Goal: Task Accomplishment & Management: Complete application form

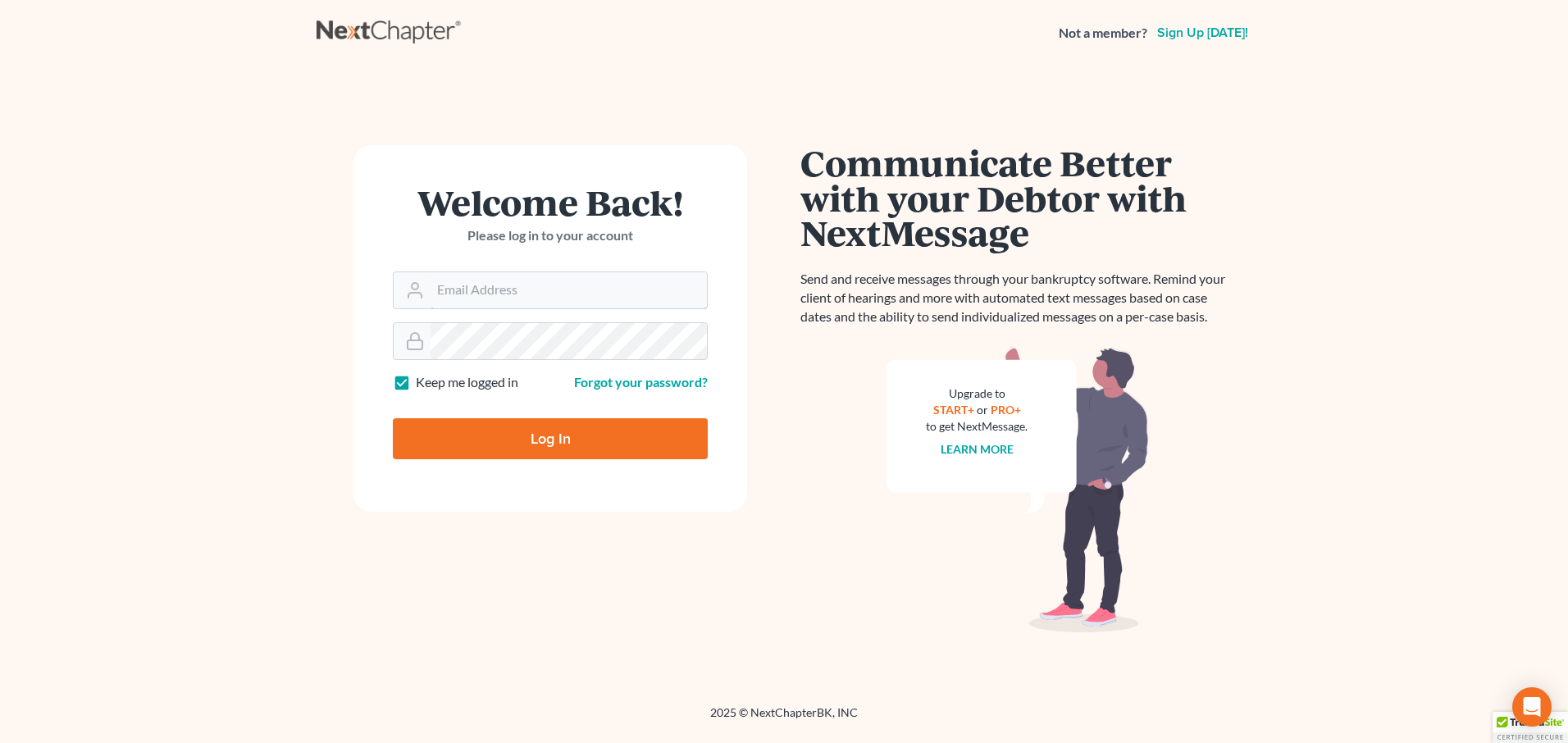
type input "[EMAIL_ADDRESS][DOMAIN_NAME]"
click at [560, 440] on input "Log In" at bounding box center [551, 438] width 315 height 41
type input "Thinking..."
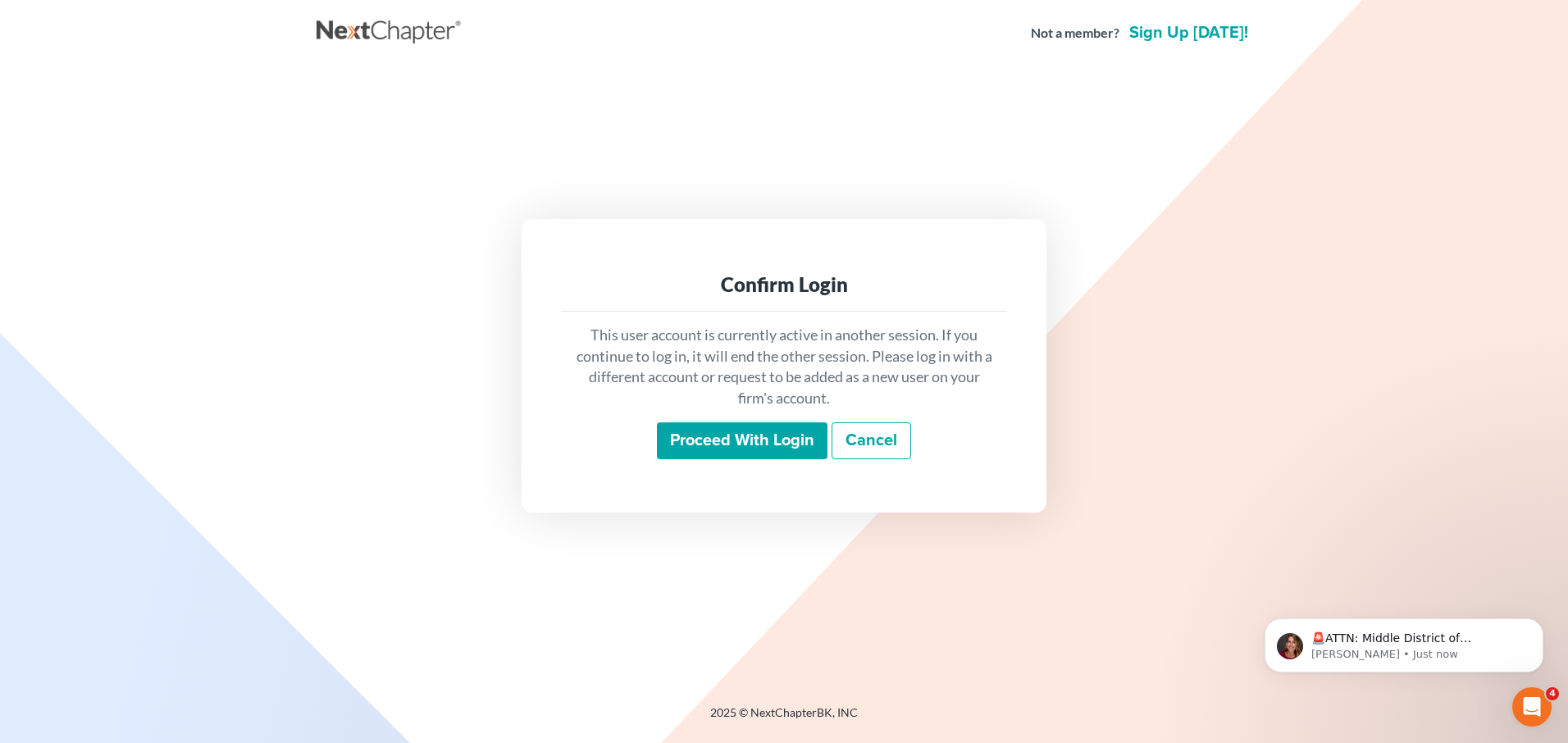
click at [699, 441] on input "Proceed with login" at bounding box center [743, 441] width 171 height 38
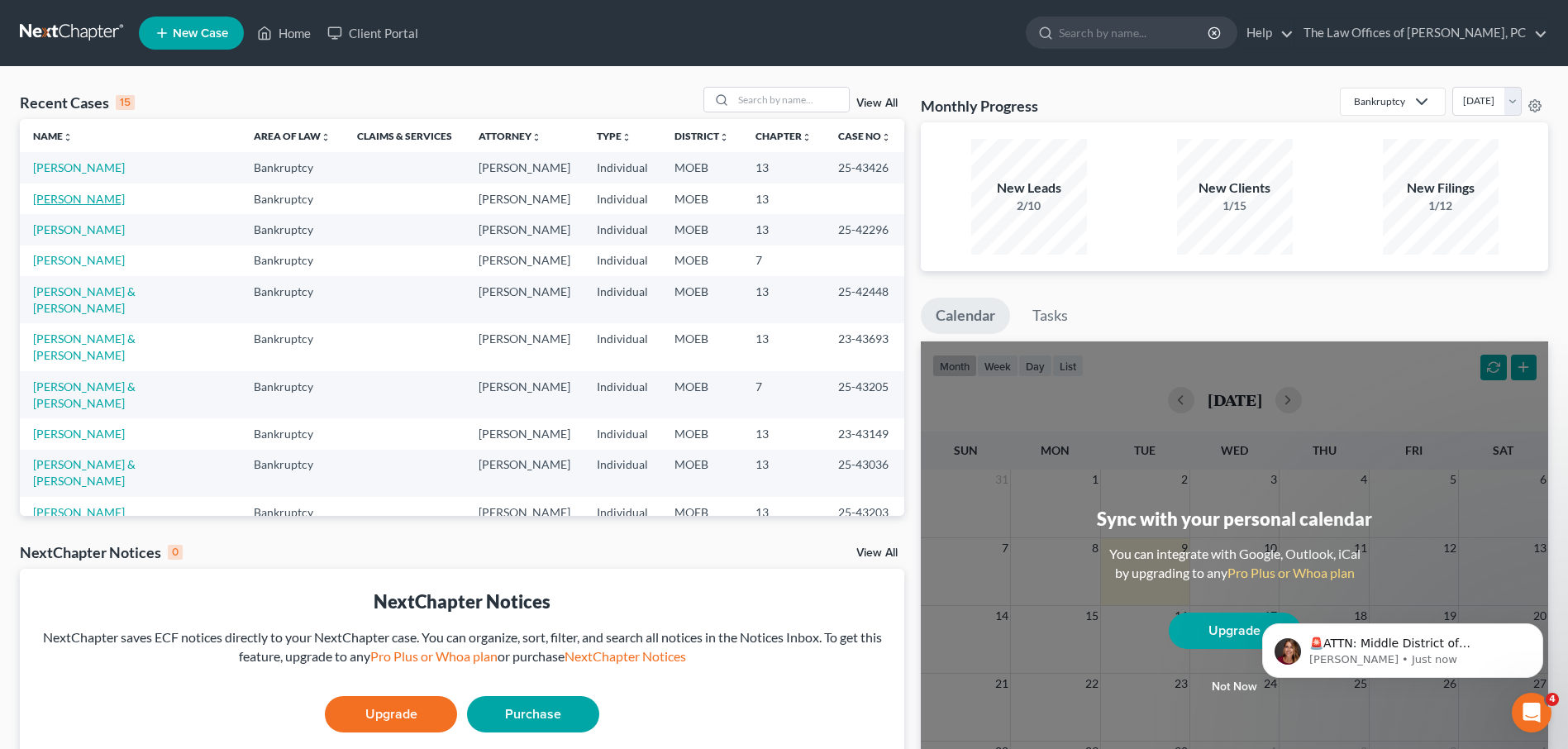
click at [70, 192] on link "Stiffey, Scotty" at bounding box center [79, 198] width 92 height 14
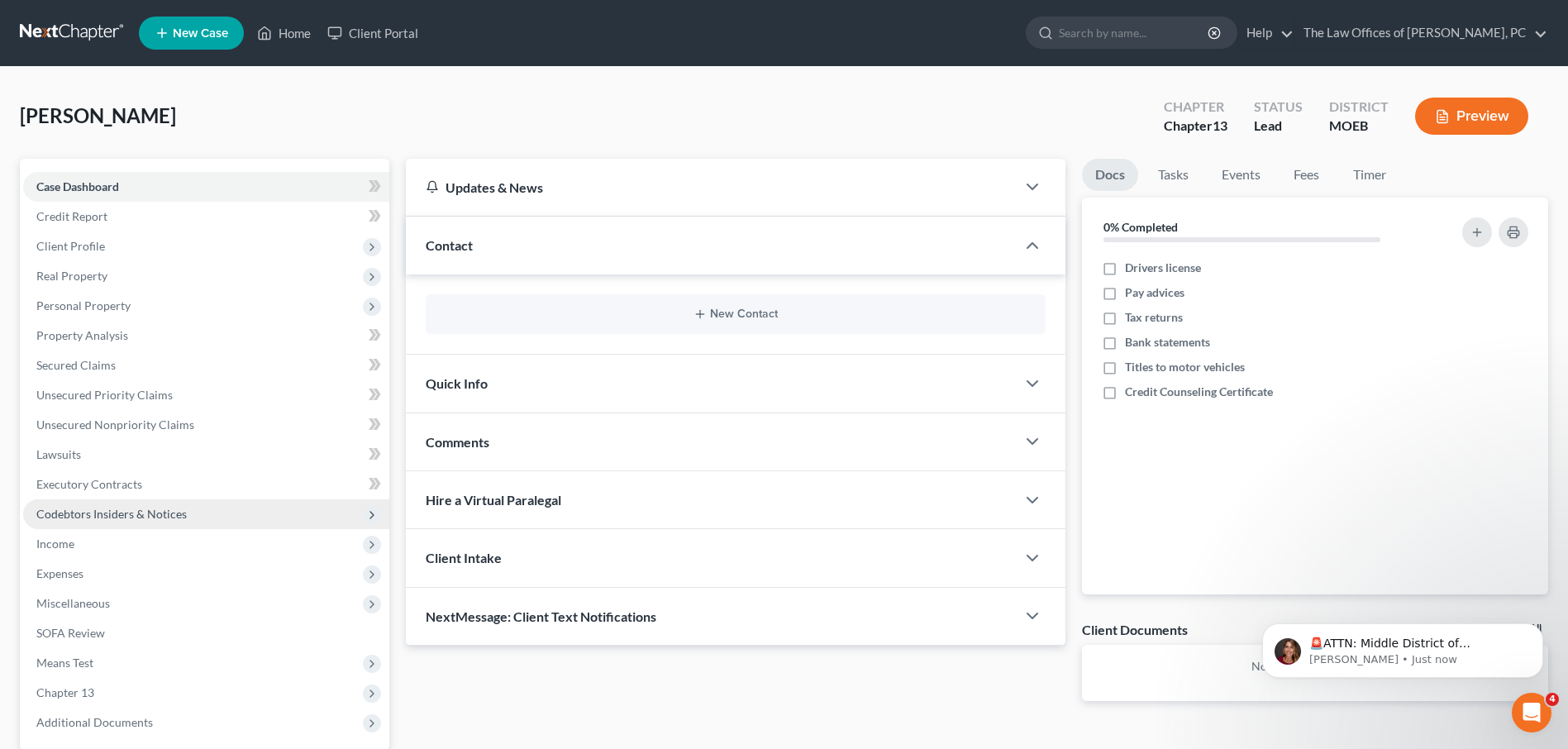
scroll to position [83, 0]
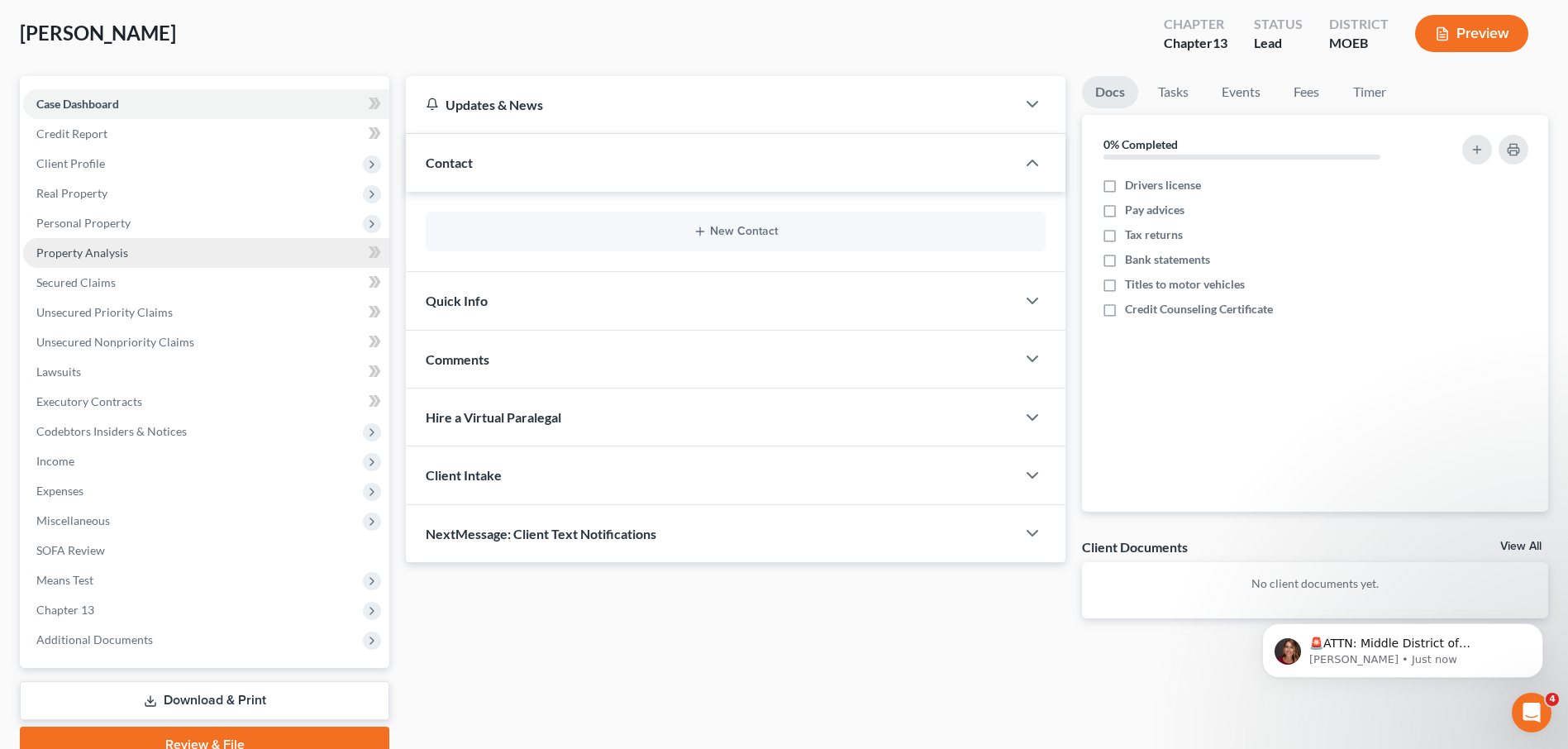
click at [63, 263] on link "Property Analysis" at bounding box center [206, 252] width 366 height 30
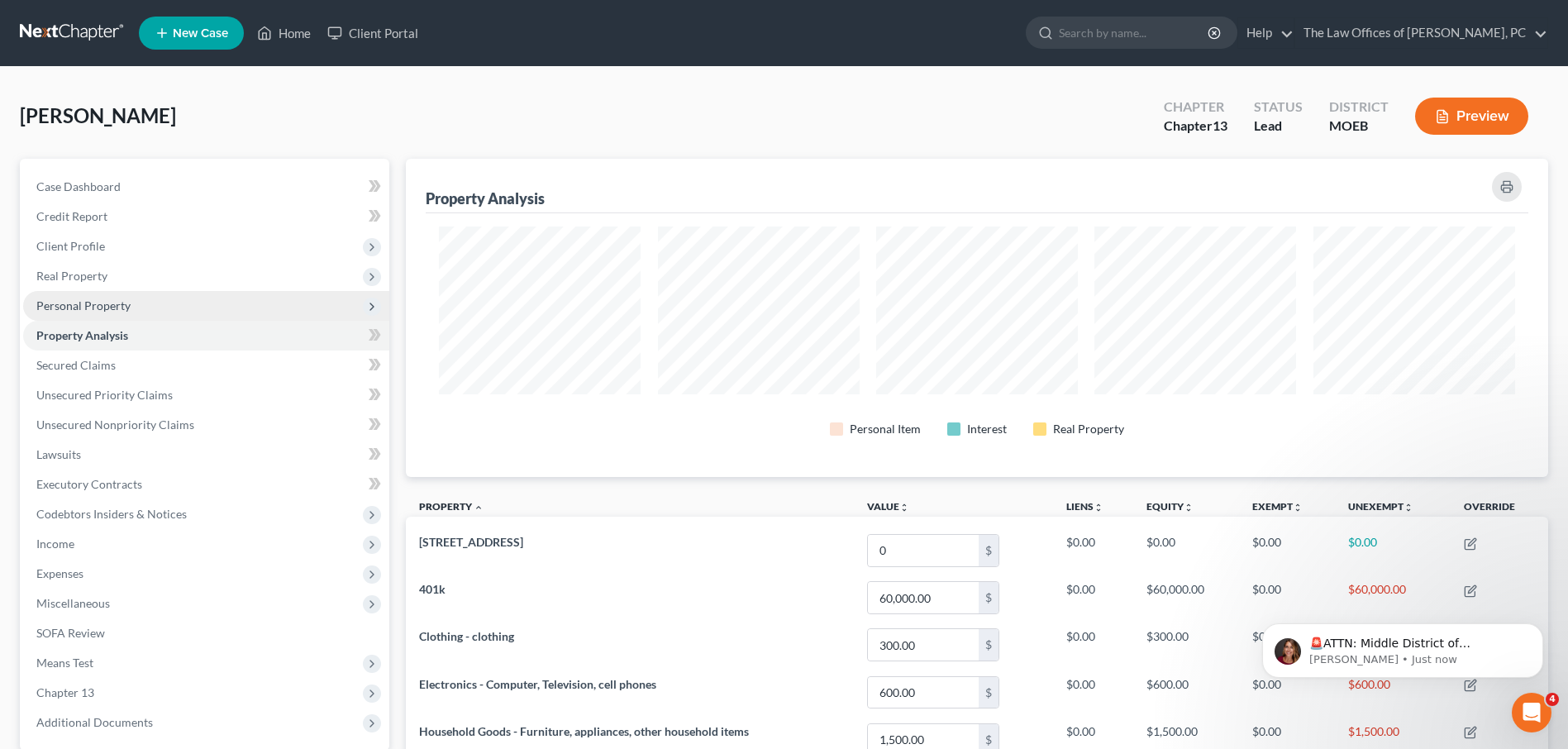
click at [63, 307] on span "Personal Property" at bounding box center [84, 305] width 95 height 14
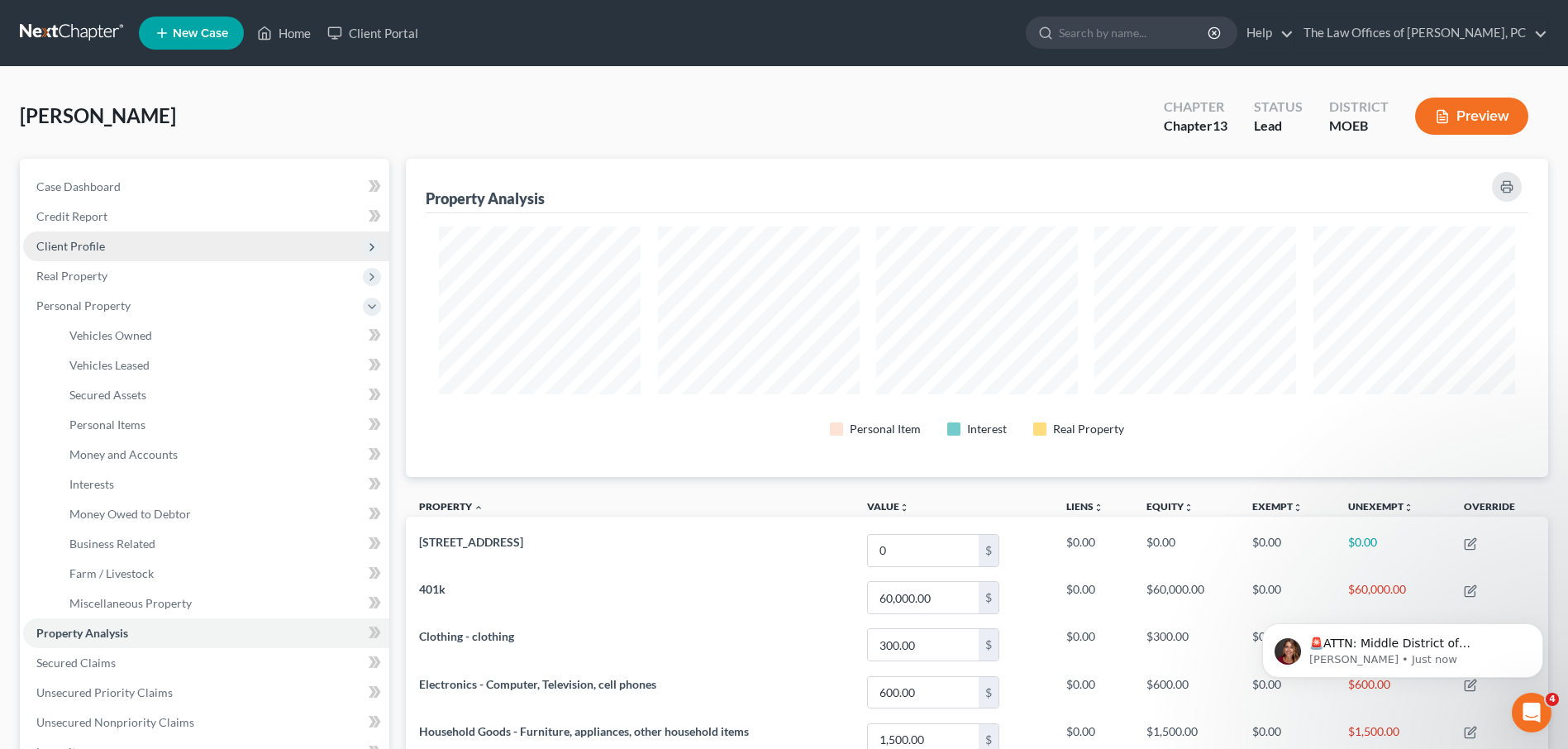
click at [74, 247] on span "Client Profile" at bounding box center [70, 246] width 68 height 14
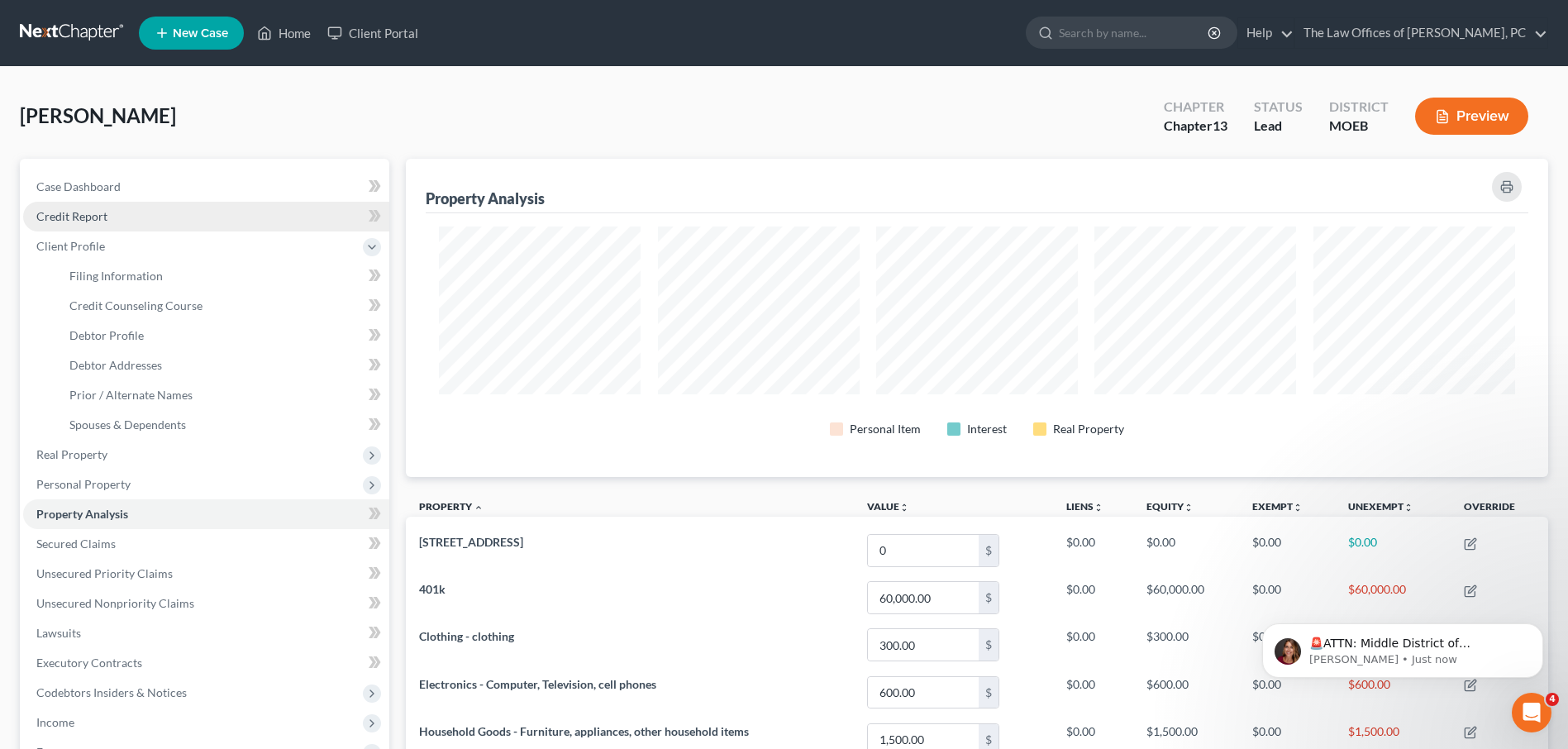
click at [82, 220] on span "Credit Report" at bounding box center [72, 216] width 71 height 14
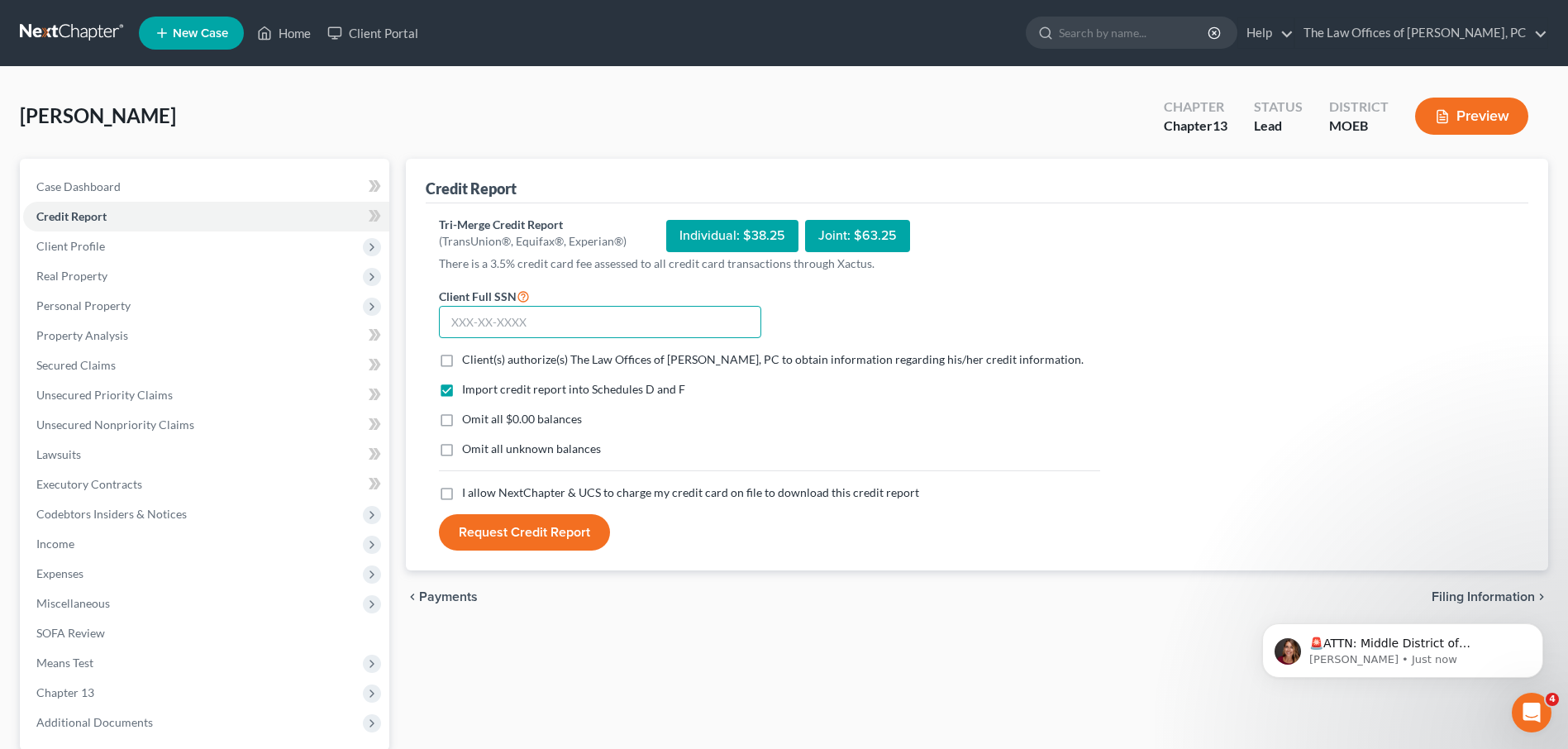
click at [490, 330] on input "text" at bounding box center [600, 322] width 323 height 33
click at [603, 314] on input "text" at bounding box center [600, 322] width 323 height 33
click at [587, 320] on input "488" at bounding box center [600, 322] width 323 height 33
type input "488-72-7749"
click at [462, 359] on label "Client(s) authorize(s) The Law Offices of Sean C. Paul, PC to obtain informatio…" at bounding box center [773, 360] width 621 height 17
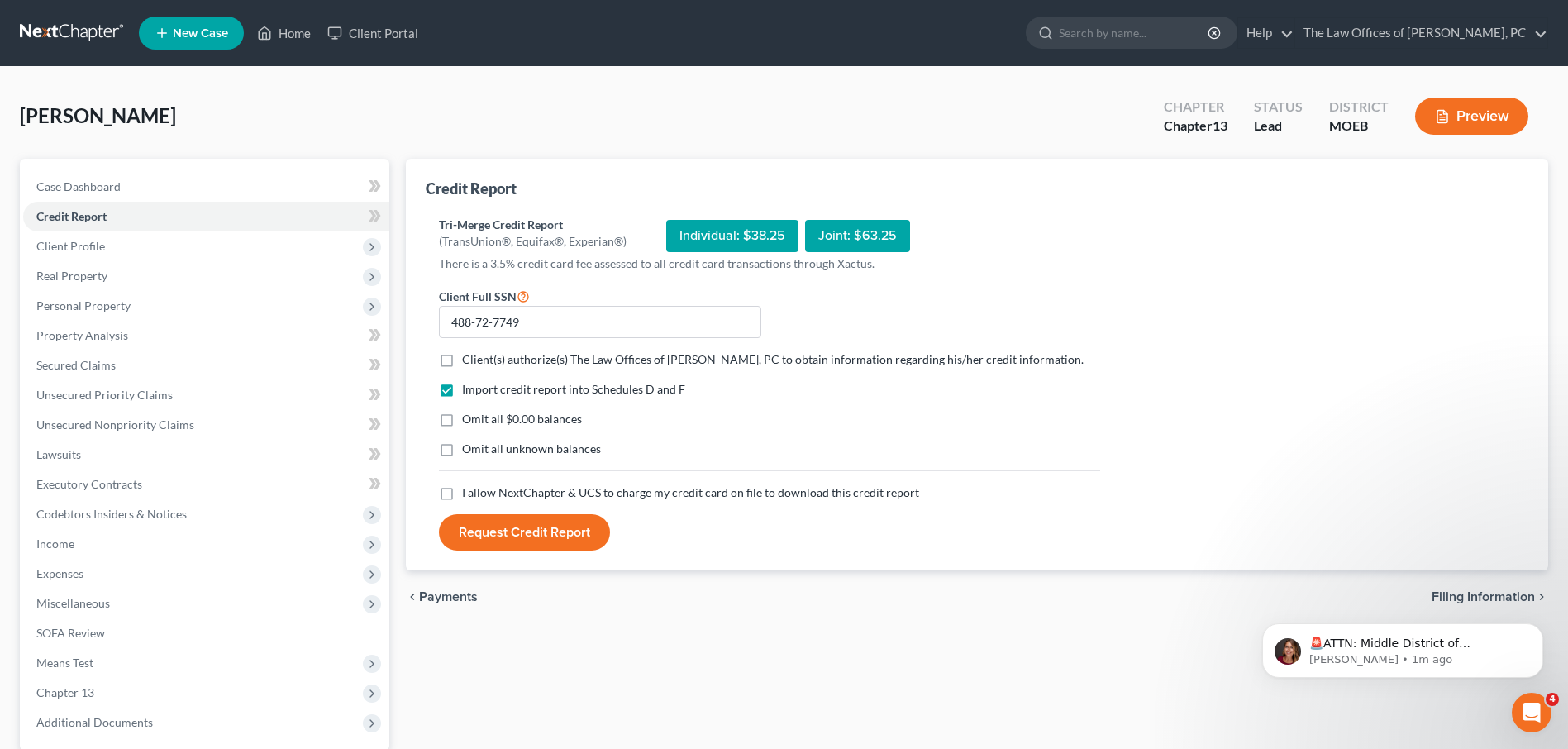
click at [469, 359] on input "Client(s) authorize(s) The Law Offices of Sean C. Paul, PC to obtain informatio…" at bounding box center [474, 356] width 11 height 11
click at [462, 359] on label "Client(s) authorize(s) The Law Offices of Sean C. Paul, PC to obtain informatio…" at bounding box center [773, 360] width 621 height 17
click at [469, 359] on input "Client(s) authorize(s) The Law Offices of Sean C. Paul, PC to obtain informatio…" at bounding box center [474, 356] width 11 height 11
click at [462, 361] on label "Client(s) authorize(s) The Law Offices of Sean C. Paul, PC to obtain informatio…" at bounding box center [773, 360] width 621 height 17
click at [469, 361] on input "Client(s) authorize(s) The Law Offices of Sean C. Paul, PC to obtain informatio…" at bounding box center [474, 356] width 11 height 11
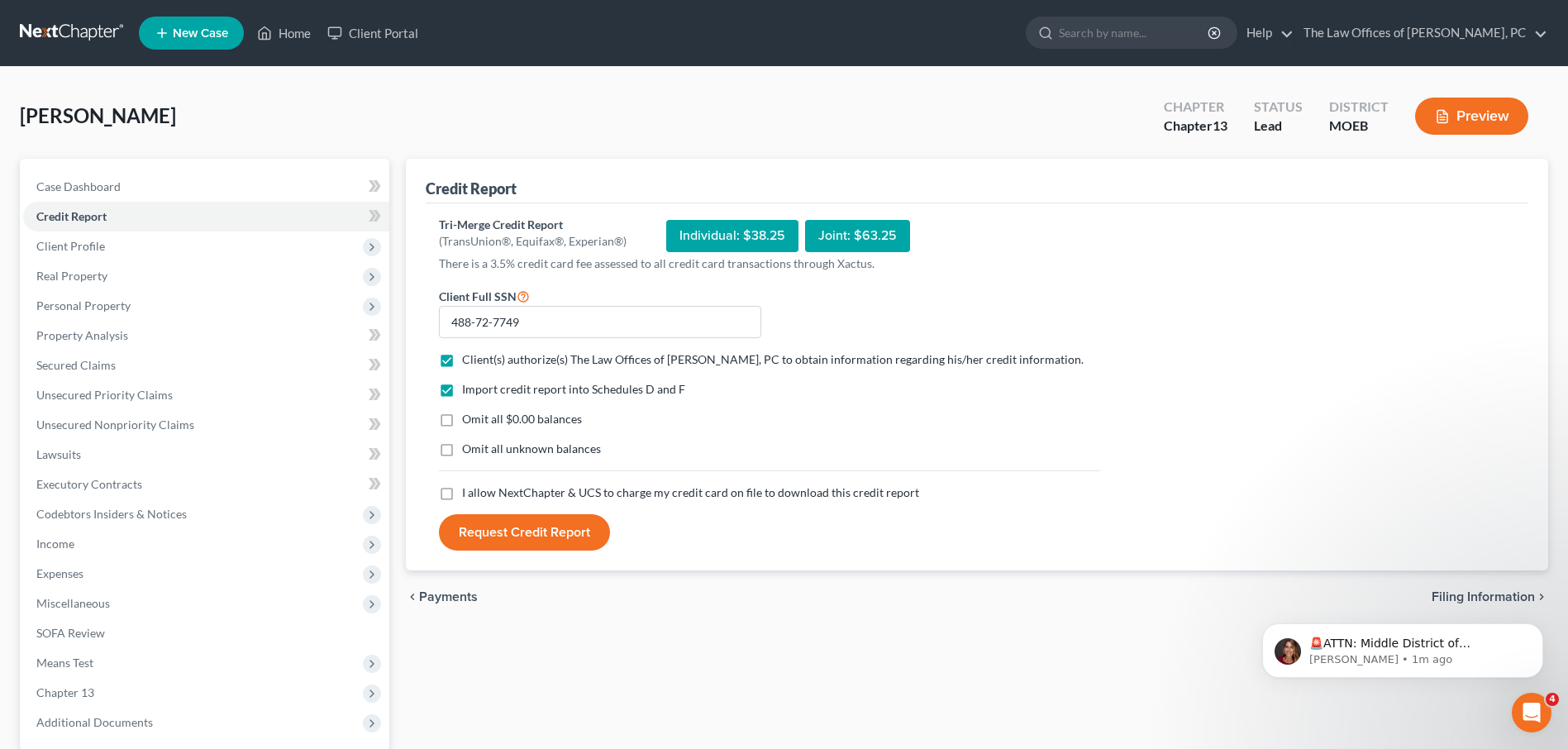
click at [462, 361] on label "Client(s) authorize(s) The Law Offices of Sean C. Paul, PC to obtain informatio…" at bounding box center [773, 360] width 621 height 17
click at [469, 361] on input "Client(s) authorize(s) The Law Offices of Sean C. Paul, PC to obtain informatio…" at bounding box center [474, 356] width 11 height 11
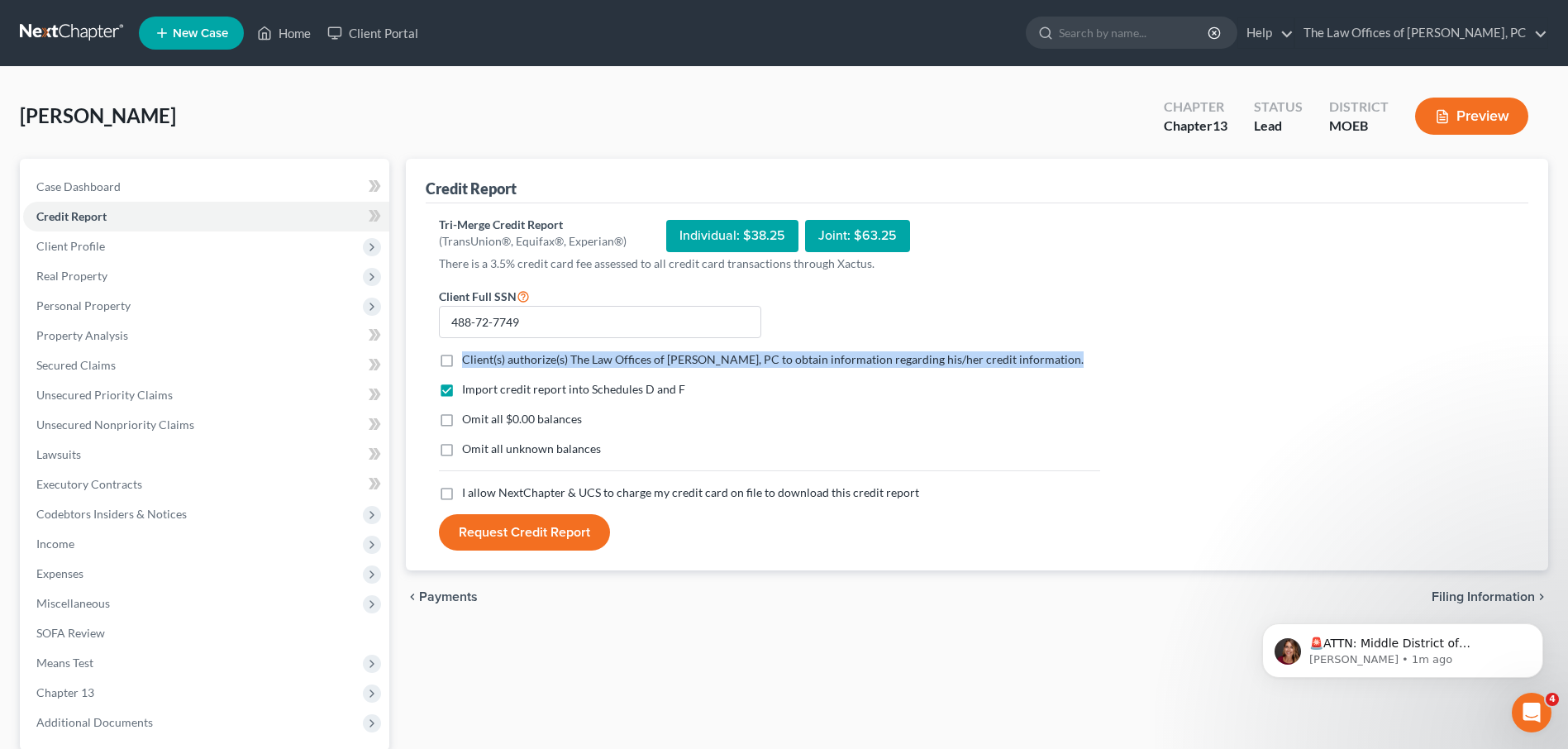
click at [462, 361] on label "Client(s) authorize(s) The Law Offices of Sean C. Paul, PC to obtain informatio…" at bounding box center [773, 360] width 621 height 17
click at [469, 361] on input "Client(s) authorize(s) The Law Offices of Sean C. Paul, PC to obtain informatio…" at bounding box center [474, 356] width 11 height 11
click at [462, 361] on label "Client(s) authorize(s) The Law Offices of Sean C. Paul, PC to obtain informatio…" at bounding box center [773, 360] width 621 height 17
click at [469, 361] on input "Client(s) authorize(s) The Law Offices of Sean C. Paul, PC to obtain informatio…" at bounding box center [474, 356] width 11 height 11
click at [462, 359] on label "Client(s) authorize(s) The Law Offices of Sean C. Paul, PC to obtain informatio…" at bounding box center [773, 360] width 621 height 17
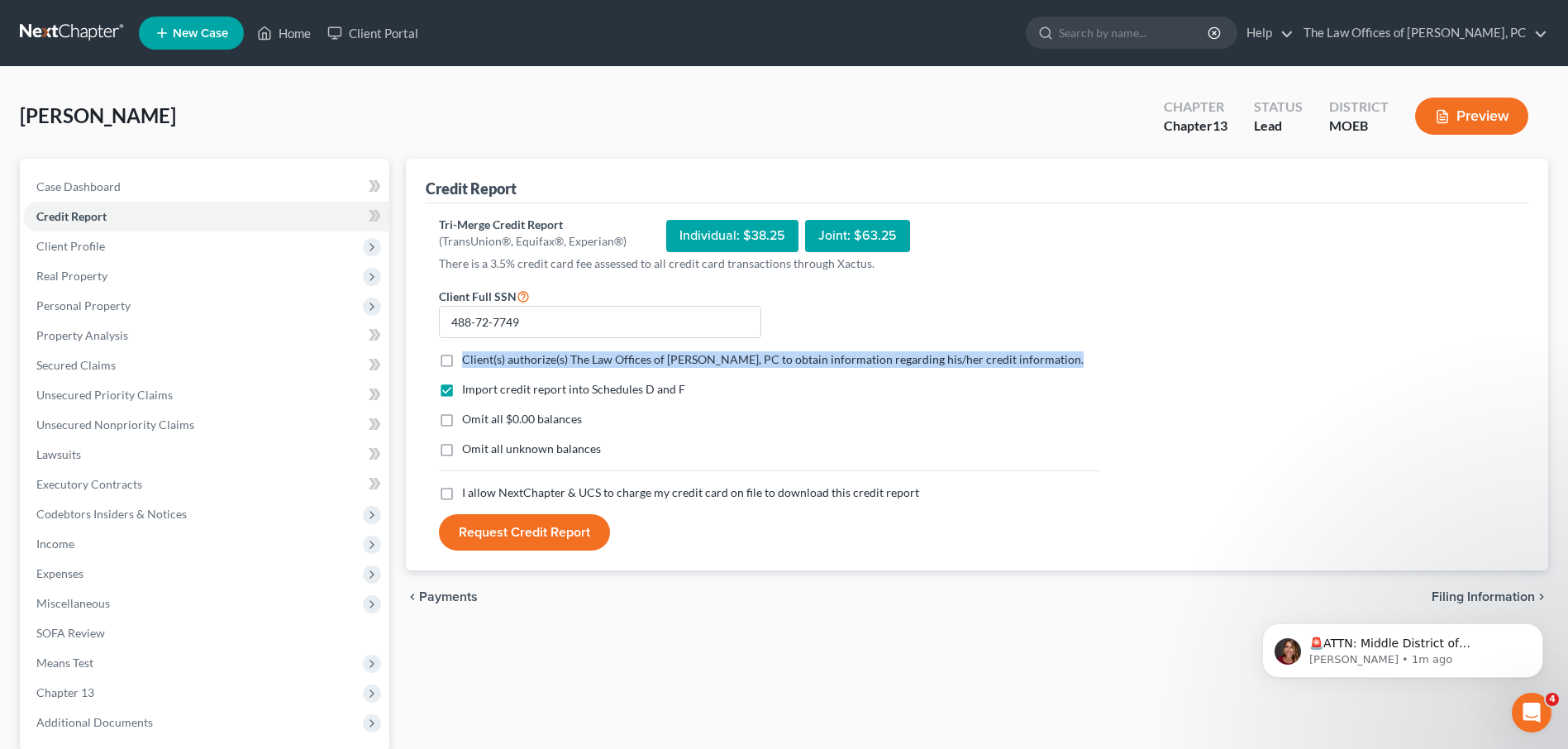
click at [469, 359] on input "Client(s) authorize(s) The Law Offices of Sean C. Paul, PC to obtain informatio…" at bounding box center [474, 356] width 11 height 11
click at [462, 359] on label "Client(s) authorize(s) The Law Offices of Sean C. Paul, PC to obtain informatio…" at bounding box center [773, 360] width 621 height 17
click at [469, 359] on input "Client(s) authorize(s) The Law Offices of Sean C. Paul, PC to obtain informatio…" at bounding box center [474, 356] width 11 height 11
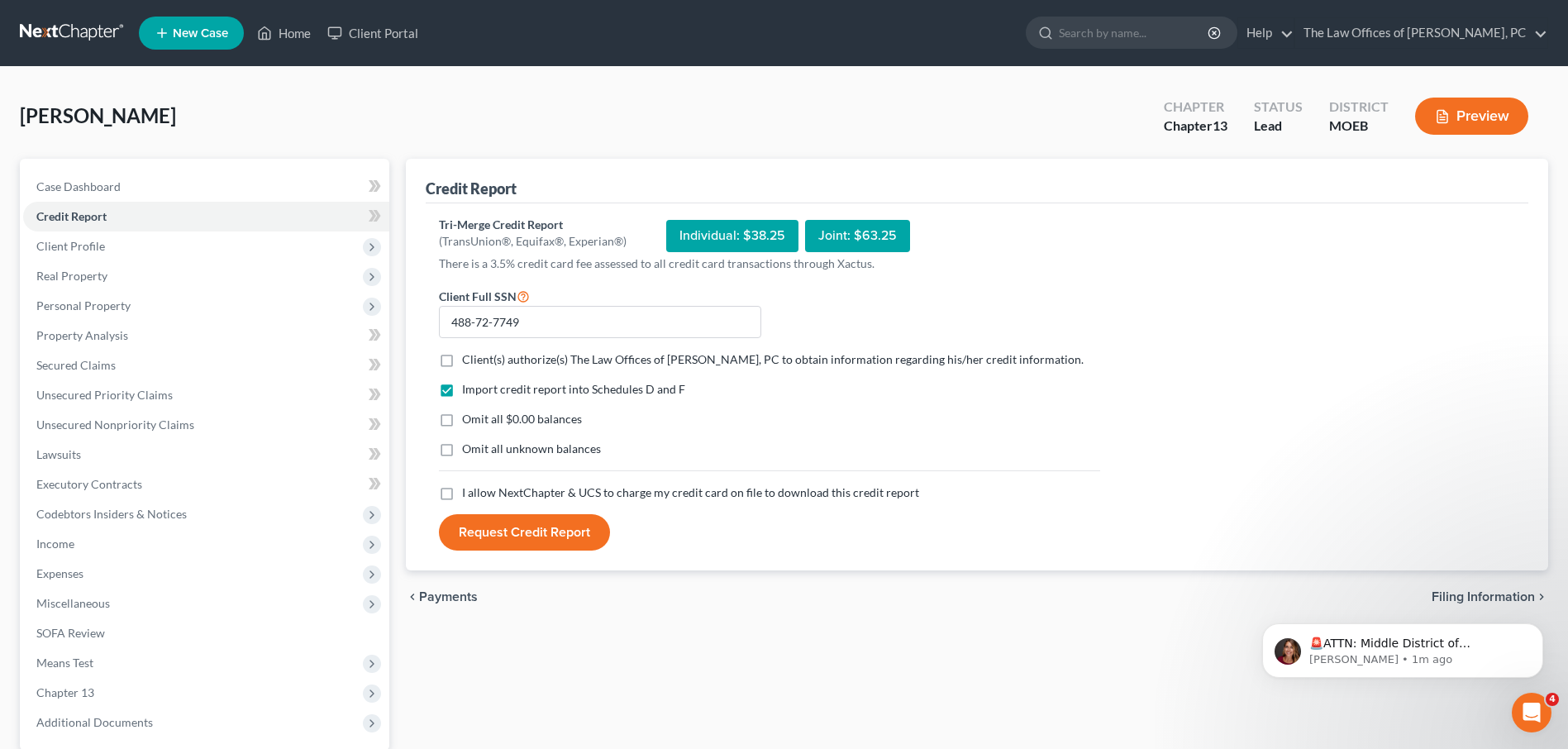
click at [462, 364] on label "Client(s) authorize(s) The Law Offices of Sean C. Paul, PC to obtain informatio…" at bounding box center [773, 360] width 621 height 17
click at [469, 362] on input "Client(s) authorize(s) The Law Offices of Sean C. Paul, PC to obtain informatio…" at bounding box center [474, 356] width 11 height 11
click at [462, 364] on label "Client(s) authorize(s) The Law Offices of Sean C. Paul, PC to obtain informatio…" at bounding box center [773, 360] width 621 height 17
click at [469, 362] on input "Client(s) authorize(s) The Law Offices of Sean C. Paul, PC to obtain informatio…" at bounding box center [474, 356] width 11 height 11
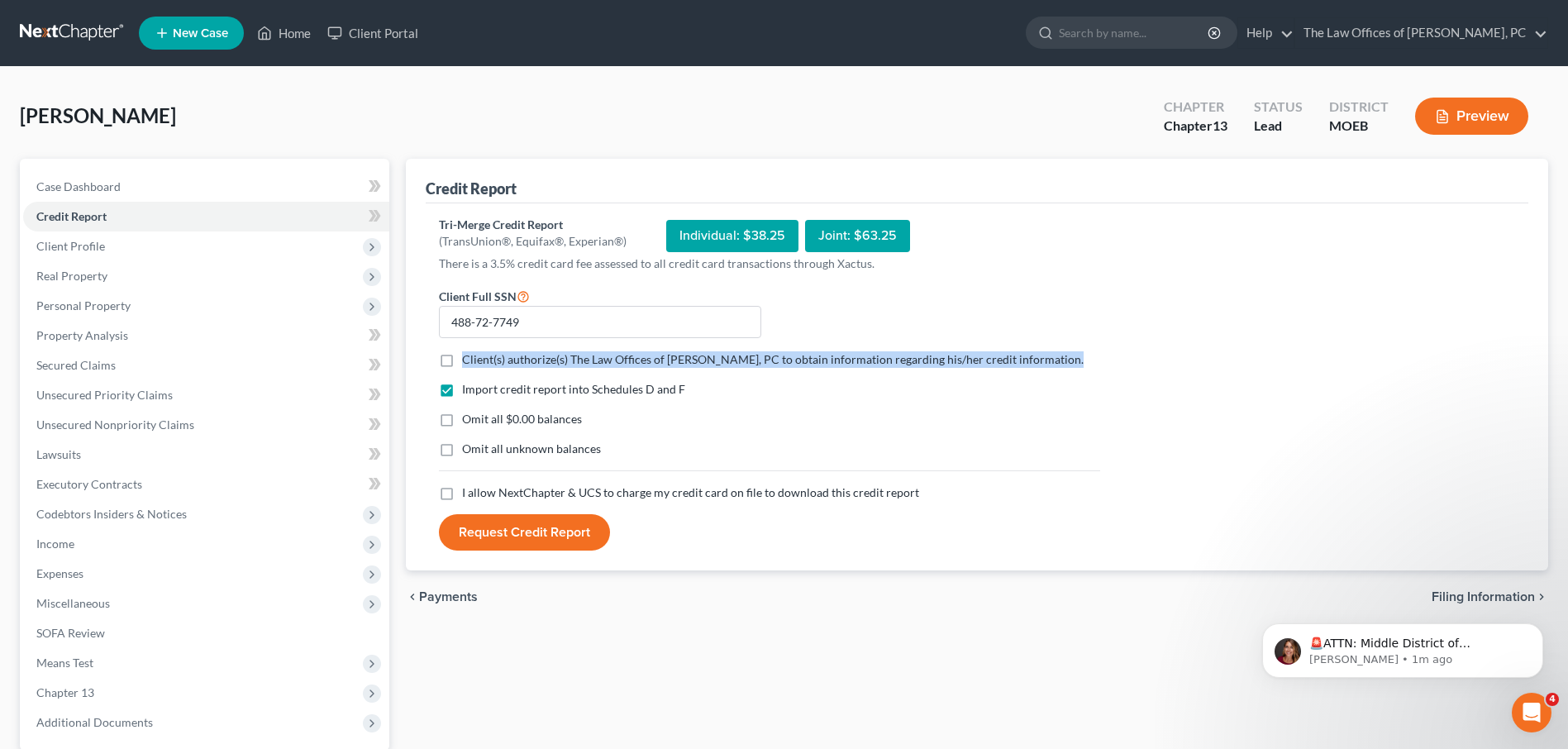
click at [462, 364] on label "Client(s) authorize(s) The Law Offices of Sean C. Paul, PC to obtain informatio…" at bounding box center [773, 360] width 621 height 17
click at [469, 362] on input "Client(s) authorize(s) The Law Offices of Sean C. Paul, PC to obtain informatio…" at bounding box center [474, 356] width 11 height 11
click at [462, 364] on label "Client(s) authorize(s) The Law Offices of Sean C. Paul, PC to obtain informatio…" at bounding box center [773, 360] width 621 height 17
click at [469, 362] on input "Client(s) authorize(s) The Law Offices of Sean C. Paul, PC to obtain informatio…" at bounding box center [474, 356] width 11 height 11
click at [462, 364] on label "Client(s) authorize(s) The Law Offices of Sean C. Paul, PC to obtain informatio…" at bounding box center [773, 360] width 621 height 17
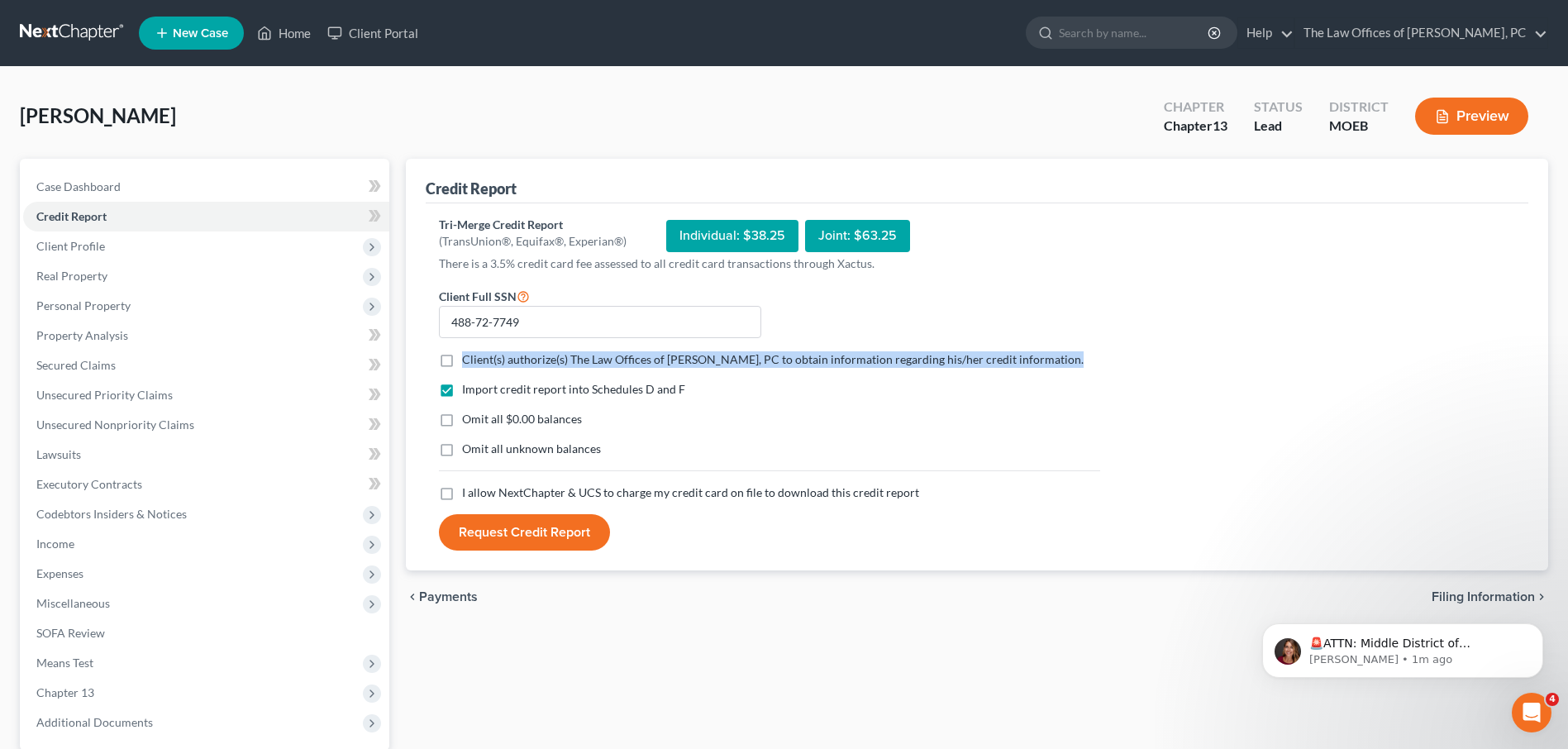
click at [469, 362] on input "Client(s) authorize(s) The Law Offices of Sean C. Paul, PC to obtain informatio…" at bounding box center [474, 356] width 11 height 11
click at [462, 364] on label "Client(s) authorize(s) The Law Offices of Sean C. Paul, PC to obtain informatio…" at bounding box center [773, 360] width 621 height 17
click at [469, 362] on input "Client(s) authorize(s) The Law Offices of Sean C. Paul, PC to obtain informatio…" at bounding box center [474, 356] width 11 height 11
click at [462, 364] on label "Client(s) authorize(s) The Law Offices of Sean C. Paul, PC to obtain informatio…" at bounding box center [773, 360] width 621 height 17
click at [469, 362] on input "Client(s) authorize(s) The Law Offices of Sean C. Paul, PC to obtain informatio…" at bounding box center [474, 356] width 11 height 11
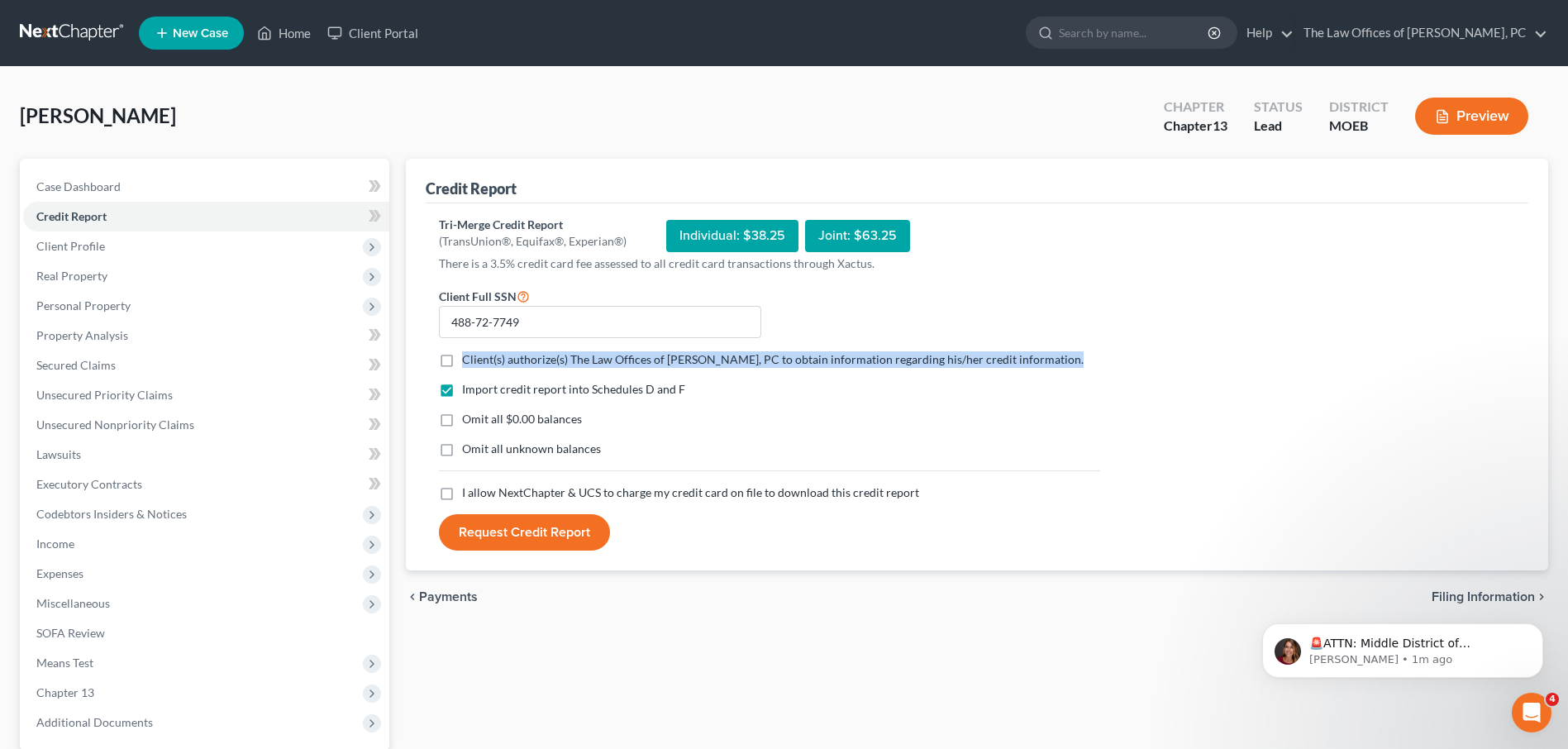
checkbox input "true"
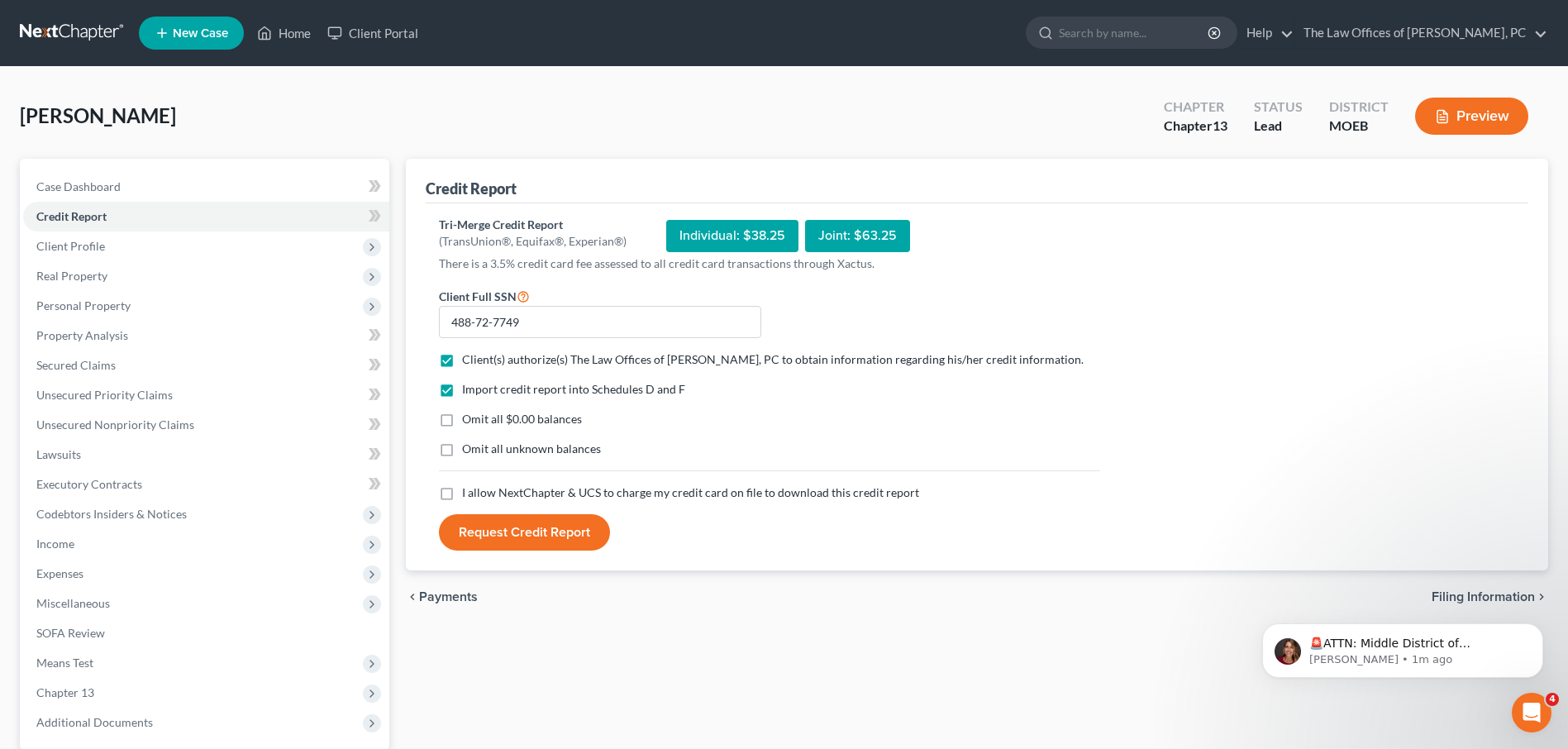
drag, startPoint x: 446, startPoint y: 364, endPoint x: 450, endPoint y: 420, distance: 56.1
click at [462, 420] on label "Omit all $0.00 balances" at bounding box center [522, 419] width 120 height 17
click at [469, 420] on input "Omit all $0.00 balances" at bounding box center [474, 415] width 11 height 11
click at [462, 420] on label "Omit all $0.00 balances" at bounding box center [522, 419] width 120 height 17
click at [469, 420] on input "Omit all $0.00 balances" at bounding box center [474, 415] width 11 height 11
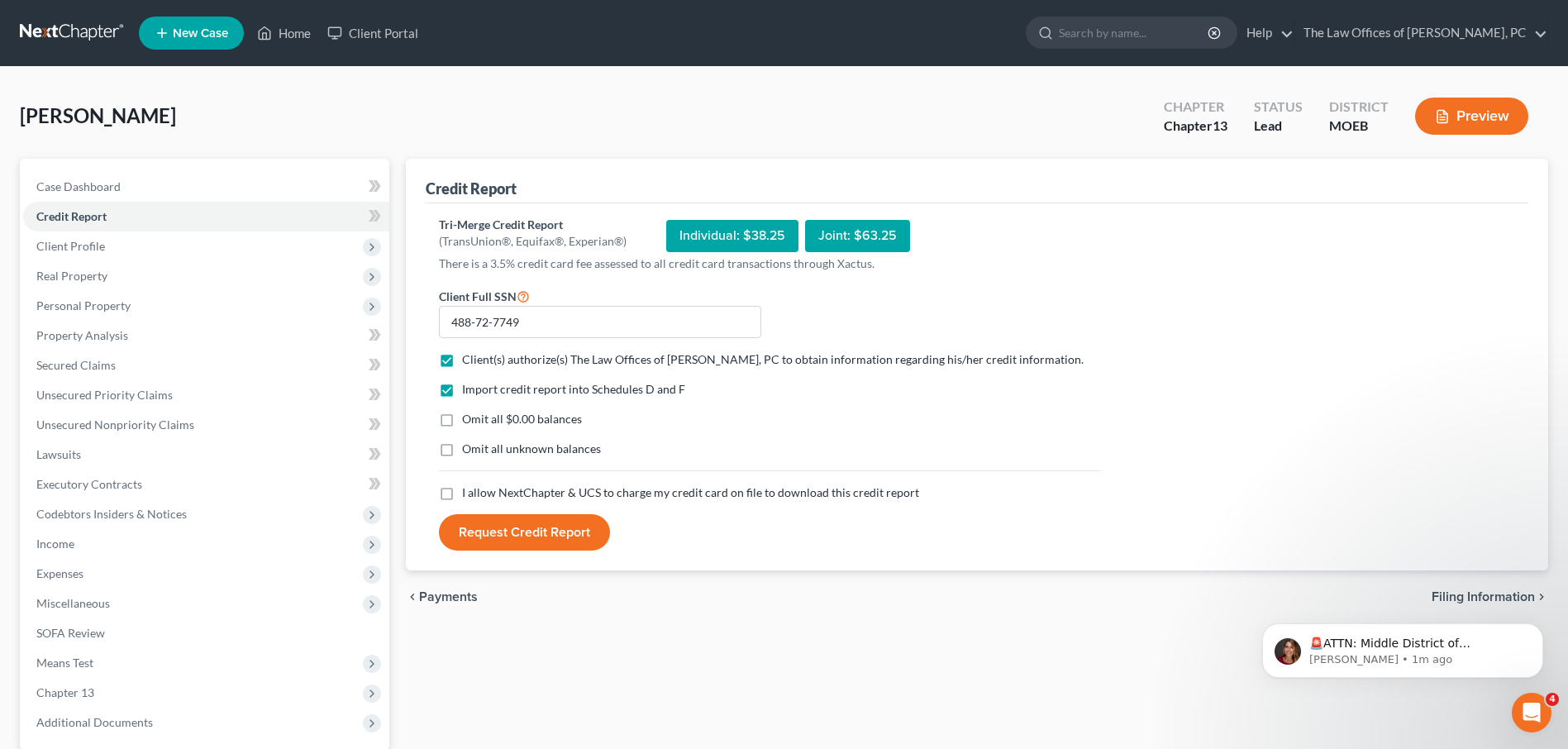
click at [462, 424] on label "Omit all $0.00 balances" at bounding box center [522, 419] width 120 height 17
click at [469, 421] on input "Omit all $0.00 balances" at bounding box center [474, 415] width 11 height 11
click at [462, 424] on label "Omit all $0.00 balances" at bounding box center [522, 419] width 120 height 17
click at [469, 421] on input "Omit all $0.00 balances" at bounding box center [474, 415] width 11 height 11
click at [462, 424] on label "Omit all $0.00 balances" at bounding box center [522, 419] width 120 height 17
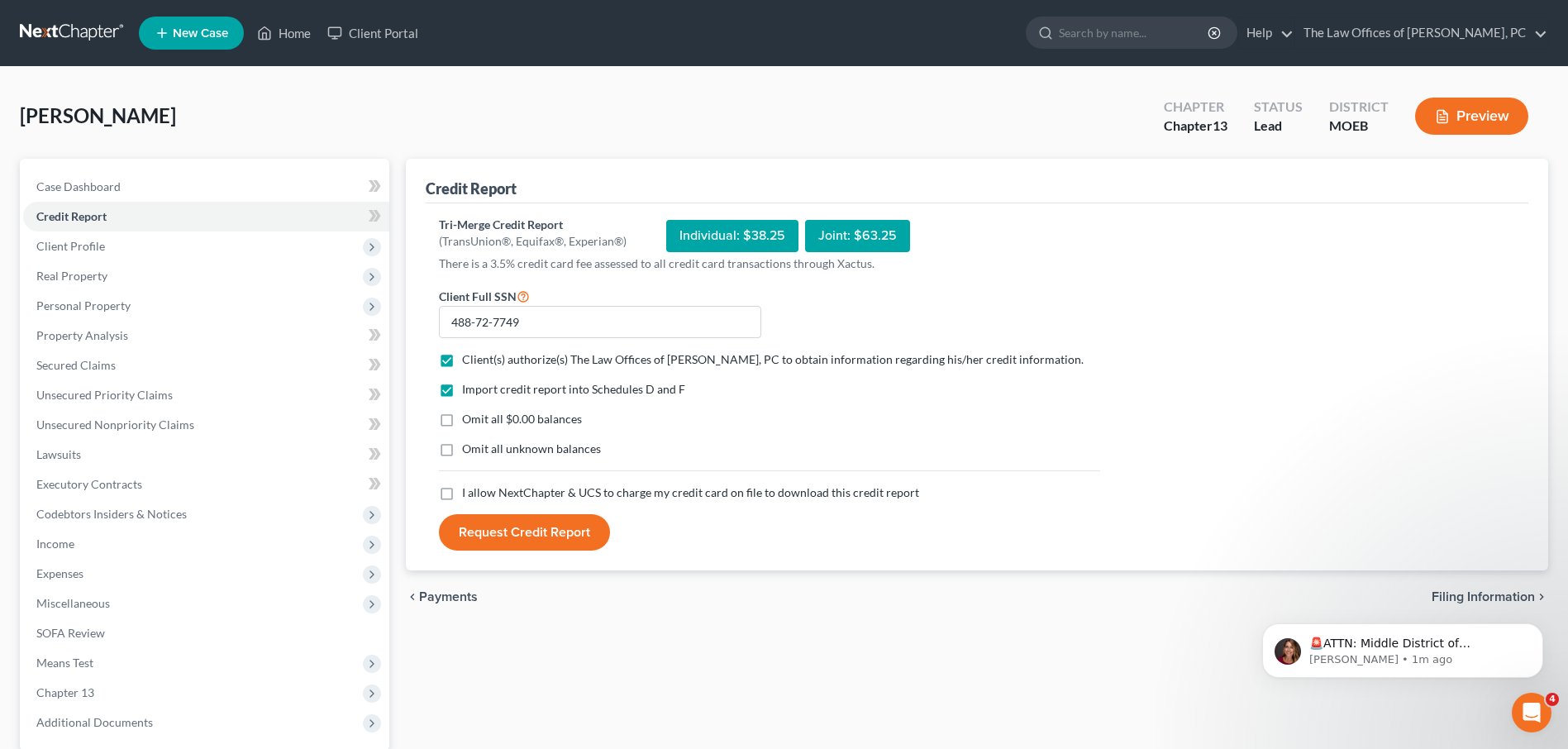
click at [469, 421] on input "Omit all $0.00 balances" at bounding box center [474, 415] width 11 height 11
click at [462, 423] on label "Omit all $0.00 balances" at bounding box center [522, 419] width 120 height 17
click at [469, 421] on input "Omit all $0.00 balances" at bounding box center [474, 415] width 11 height 11
click at [462, 423] on label "Omit all $0.00 balances" at bounding box center [522, 419] width 120 height 17
click at [469, 421] on input "Omit all $0.00 balances" at bounding box center [474, 415] width 11 height 11
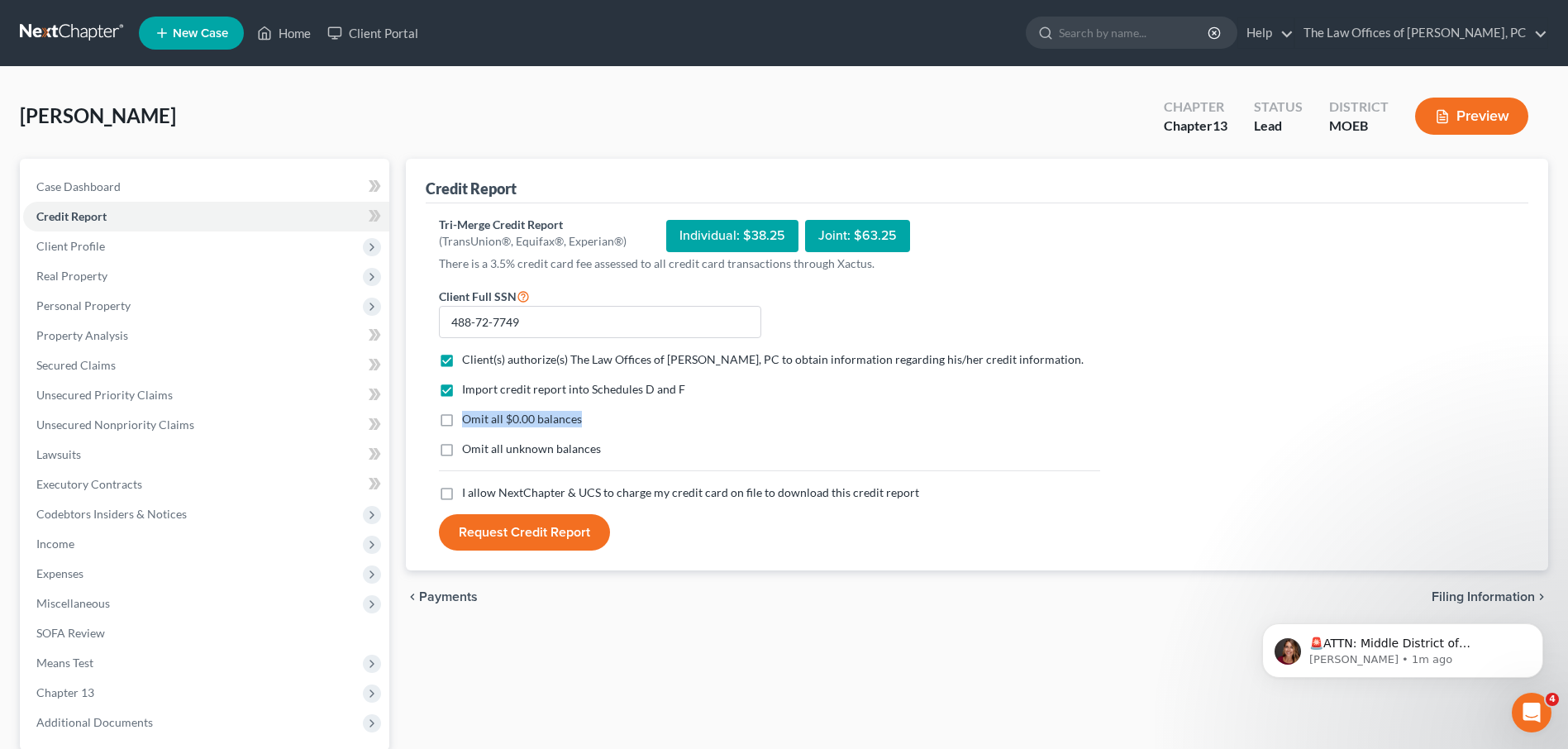
checkbox input "true"
drag, startPoint x: 447, startPoint y: 423, endPoint x: 443, endPoint y: 448, distance: 25.3
click at [462, 448] on label "Omit all unknown balances" at bounding box center [531, 449] width 138 height 17
click at [469, 448] on input "Omit all unknown balances" at bounding box center [474, 446] width 11 height 11
click at [462, 448] on label "Omit all unknown balances" at bounding box center [531, 449] width 138 height 17
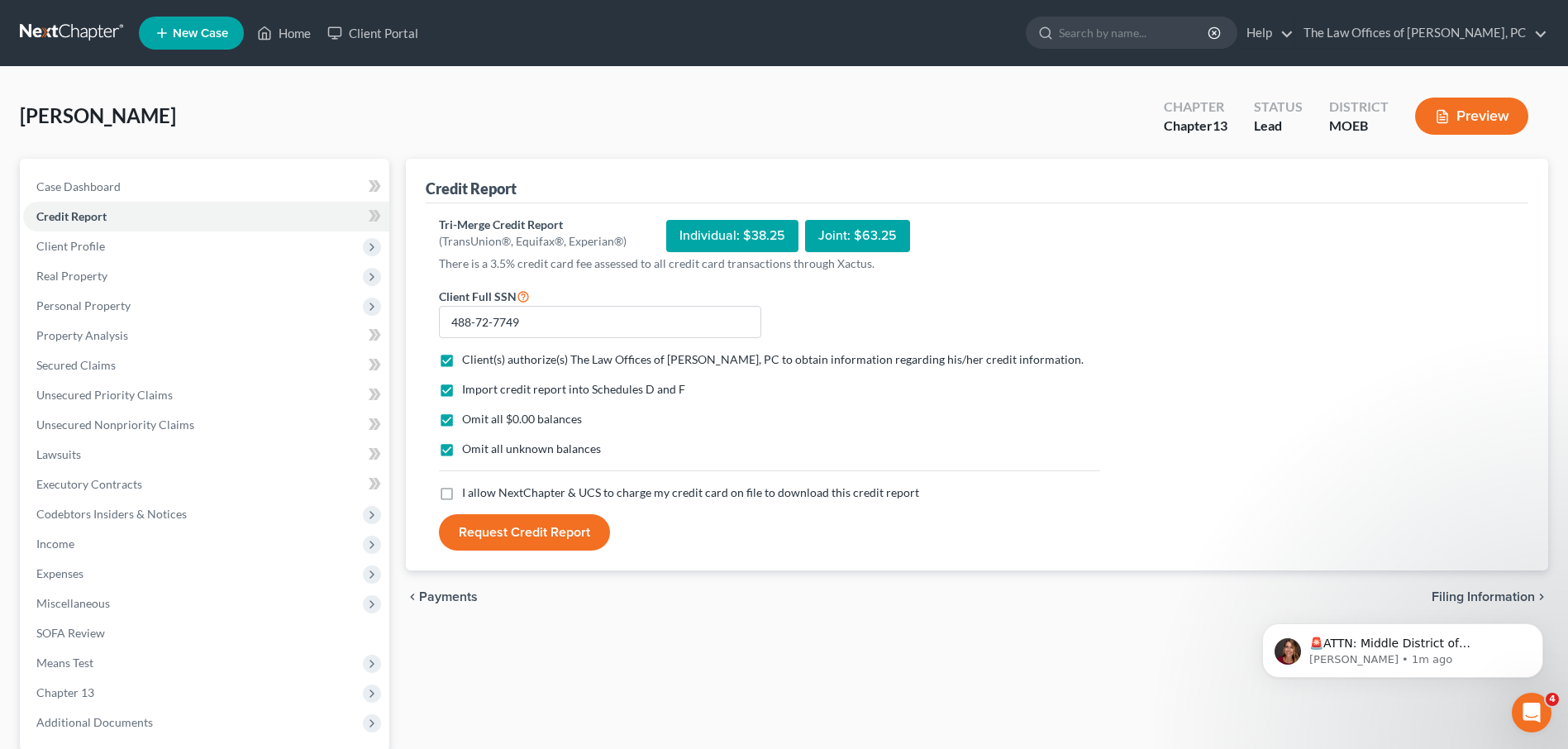
click at [469, 448] on input "Omit all unknown balances" at bounding box center [474, 446] width 11 height 11
click at [462, 448] on label "Omit all unknown balances" at bounding box center [531, 449] width 138 height 17
click at [469, 448] on input "Omit all unknown balances" at bounding box center [474, 446] width 11 height 11
checkbox input "true"
drag, startPoint x: 444, startPoint y: 448, endPoint x: 448, endPoint y: 494, distance: 46.2
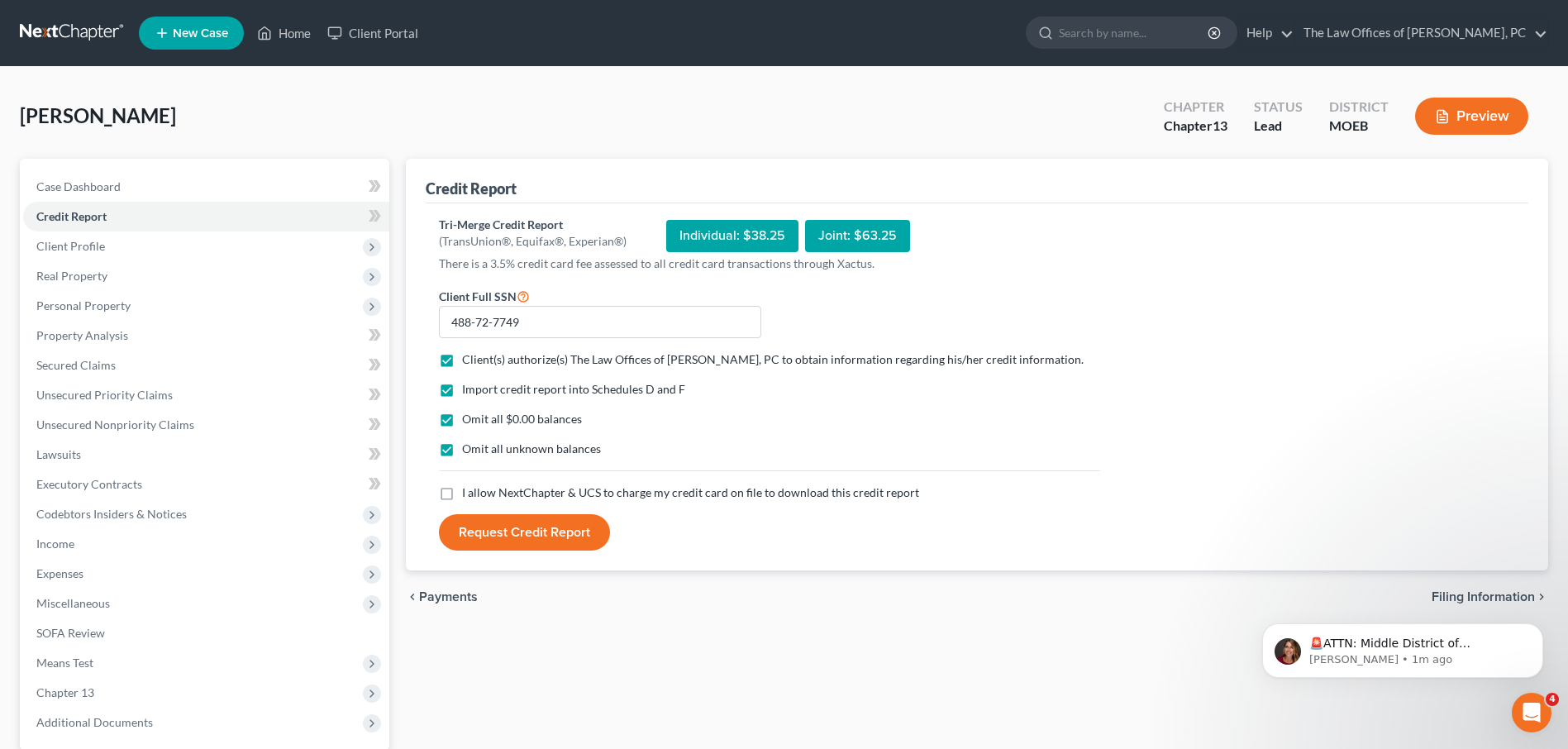
click at [462, 494] on label "I allow NextChapter & UCS to charge my credit card on file to download this cre…" at bounding box center [690, 493] width 457 height 17
click at [469, 494] on input "I allow NextChapter & UCS to charge my credit card on file to download this cre…" at bounding box center [474, 490] width 11 height 11
click at [462, 494] on label "I allow NextChapter & UCS to charge my credit card on file to download this cre…" at bounding box center [690, 493] width 457 height 17
click at [469, 494] on input "I allow NextChapter & UCS to charge my credit card on file to download this cre…" at bounding box center [474, 490] width 11 height 11
click at [462, 495] on label "I allow NextChapter & UCS to charge my credit card on file to download this cre…" at bounding box center [690, 493] width 457 height 17
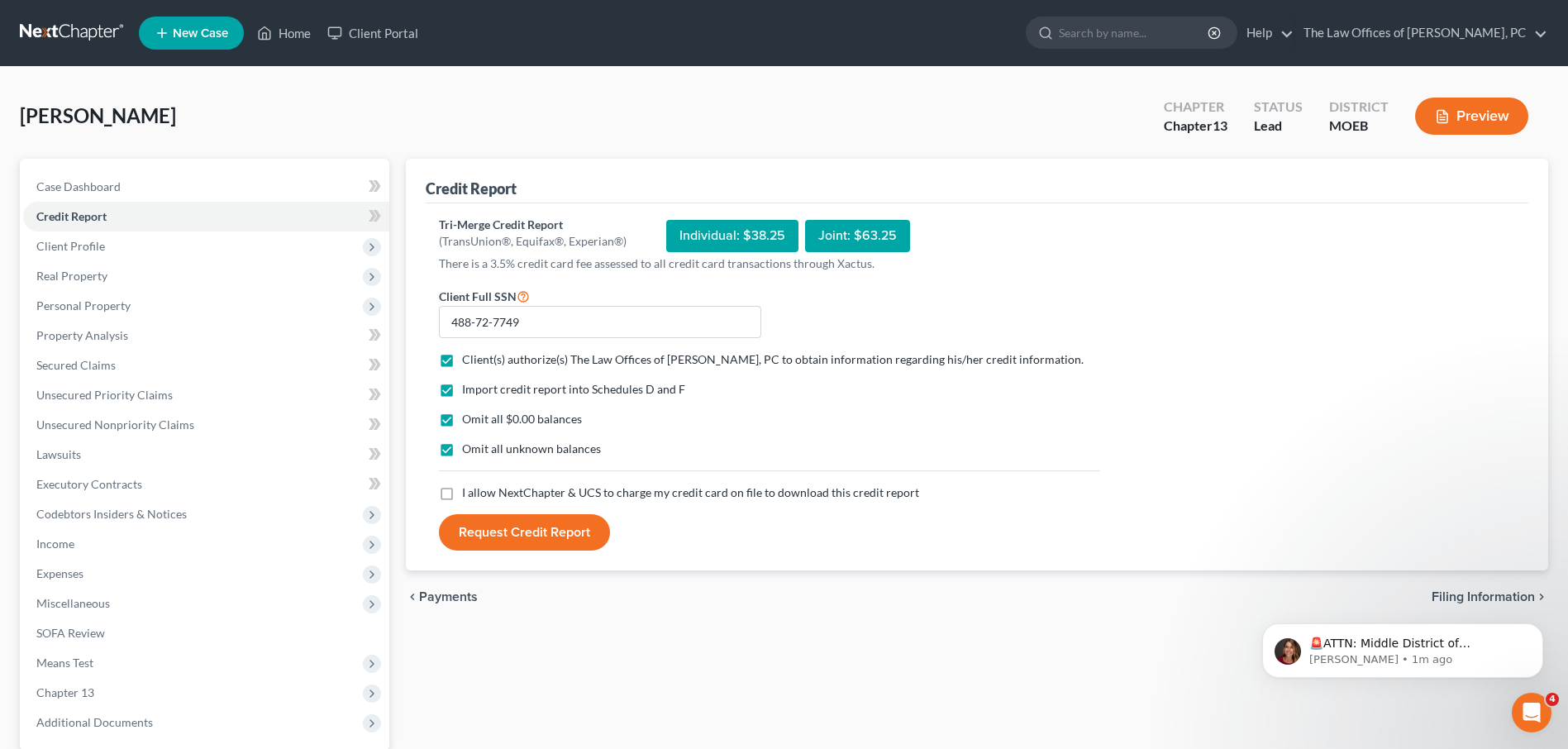
click at [469, 495] on input "I allow NextChapter & UCS to charge my credit card on file to download this cre…" at bounding box center [474, 490] width 11 height 11
click at [462, 495] on label "I allow NextChapter & UCS to charge my credit card on file to download this cre…" at bounding box center [690, 493] width 457 height 17
click at [469, 495] on input "I allow NextChapter & UCS to charge my credit card on file to download this cre…" at bounding box center [474, 490] width 11 height 11
click at [462, 494] on label "I allow NextChapter & UCS to charge my credit card on file to download this cre…" at bounding box center [690, 493] width 457 height 17
click at [469, 494] on input "I allow NextChapter & UCS to charge my credit card on file to download this cre…" at bounding box center [474, 490] width 11 height 11
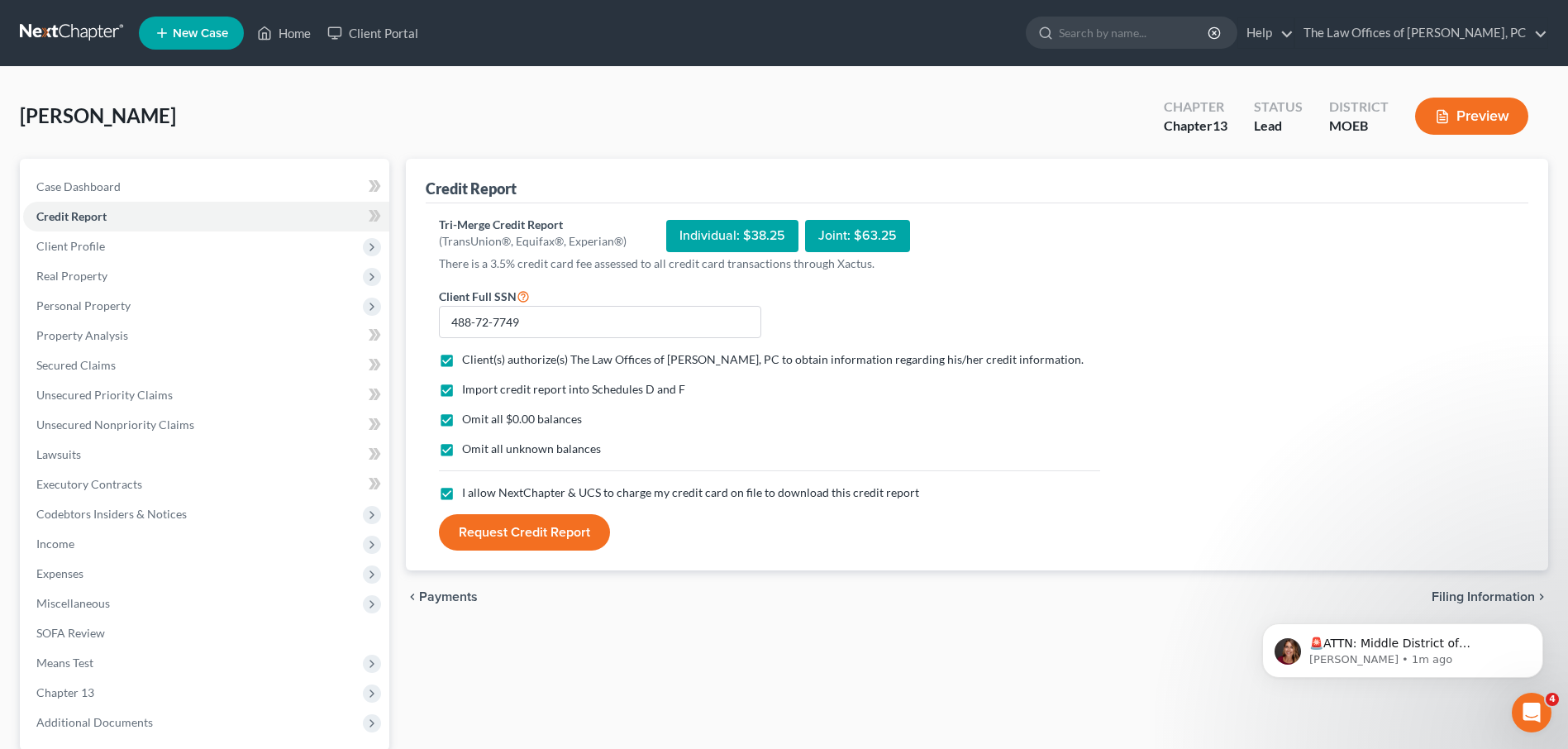
click at [462, 494] on label "I allow NextChapter & UCS to charge my credit card on file to download this cre…" at bounding box center [690, 493] width 457 height 17
click at [469, 494] on input "I allow NextChapter & UCS to charge my credit card on file to download this cre…" at bounding box center [474, 490] width 11 height 11
click at [462, 494] on label "I allow NextChapter & UCS to charge my credit card on file to download this cre…" at bounding box center [690, 493] width 457 height 17
click at [469, 494] on input "I allow NextChapter & UCS to charge my credit card on file to download this cre…" at bounding box center [474, 490] width 11 height 11
click at [462, 494] on label "I allow NextChapter & UCS to charge my credit card on file to download this cre…" at bounding box center [690, 493] width 457 height 17
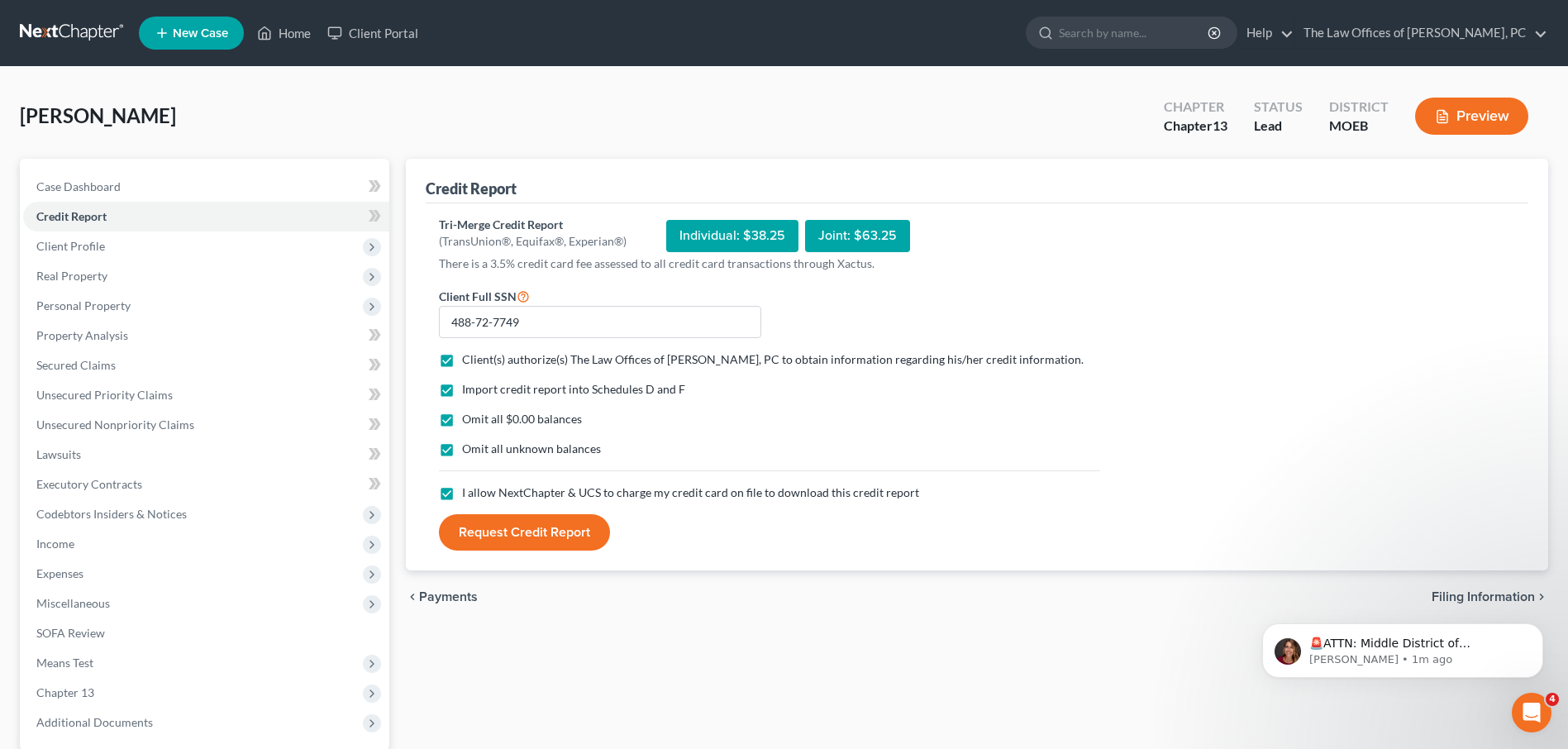
click at [469, 494] on input "I allow NextChapter & UCS to charge my credit card on file to download this cre…" at bounding box center [474, 490] width 11 height 11
click at [462, 494] on label "I allow NextChapter & UCS to charge my credit card on file to download this cre…" at bounding box center [690, 493] width 457 height 17
click at [469, 494] on input "I allow NextChapter & UCS to charge my credit card on file to download this cre…" at bounding box center [474, 490] width 11 height 11
checkbox input "true"
drag, startPoint x: 444, startPoint y: 494, endPoint x: 469, endPoint y: 536, distance: 48.9
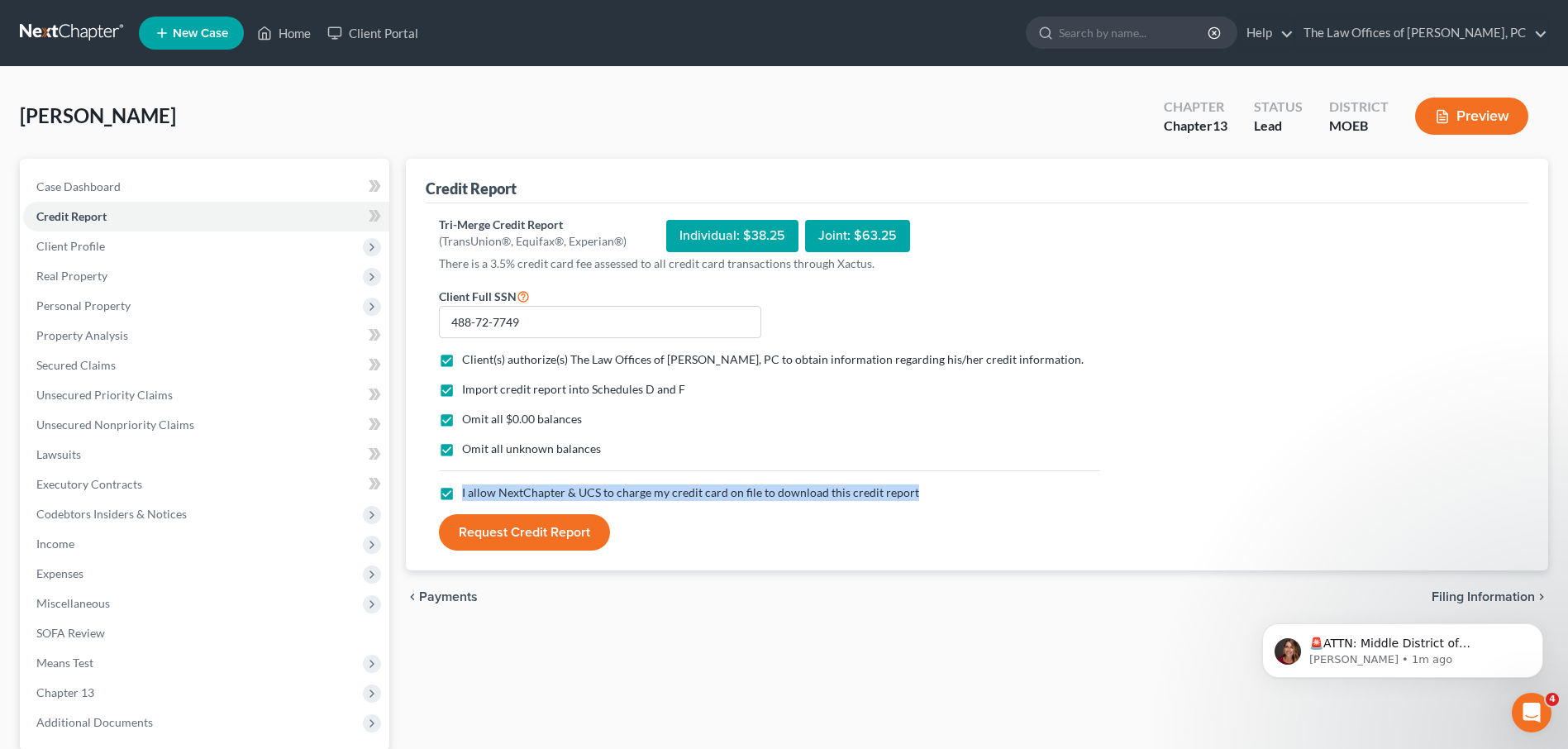
click at [469, 536] on button "Request Credit Report" at bounding box center [524, 532] width 171 height 36
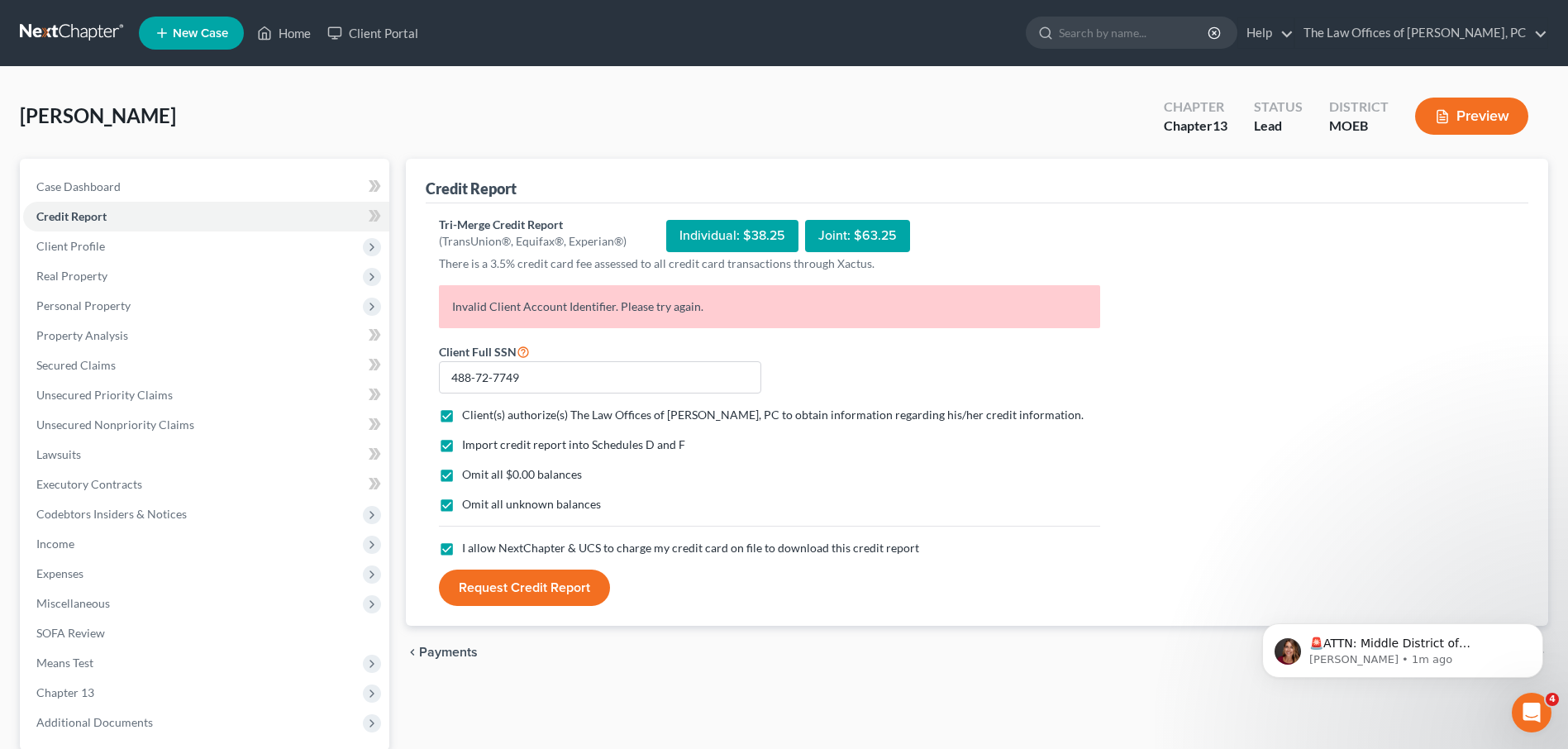
click at [614, 144] on div "Stiffey, Scotty Upgraded Chapter Chapter 13 Status Lead District MOEB Preview" at bounding box center [784, 122] width 1528 height 72
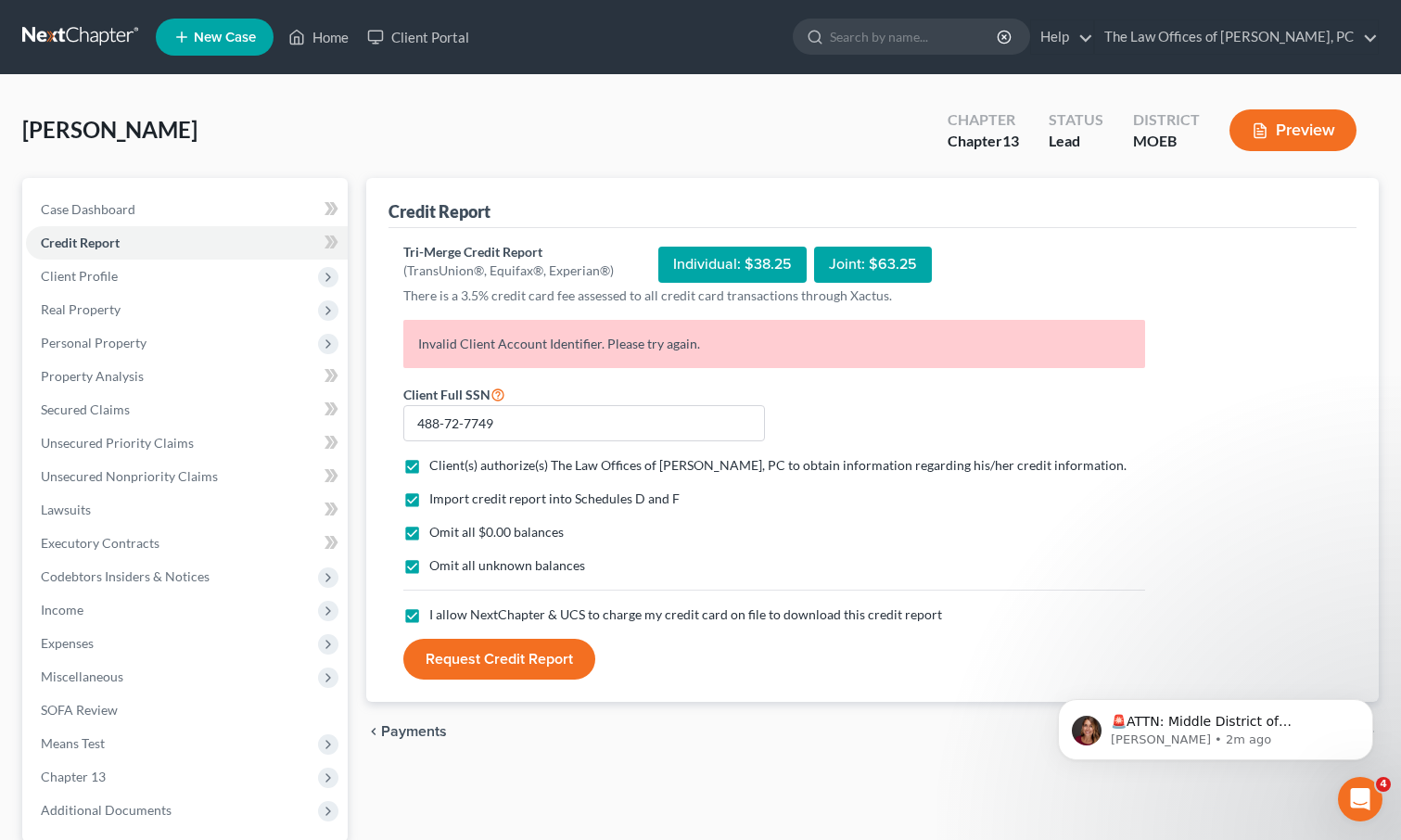
click at [458, 666] on button "Request Credit Report" at bounding box center [499, 658] width 192 height 41
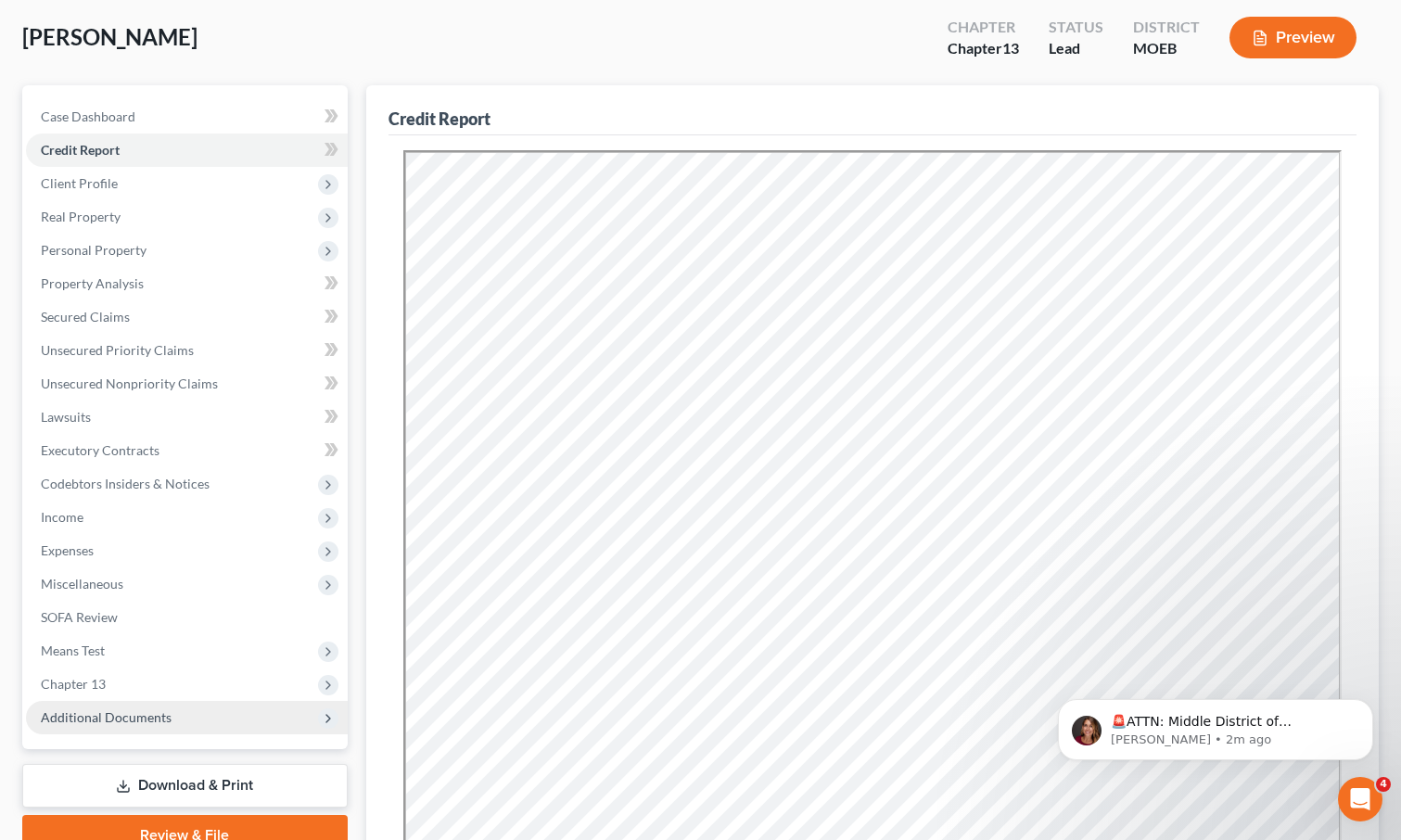
scroll to position [377, 0]
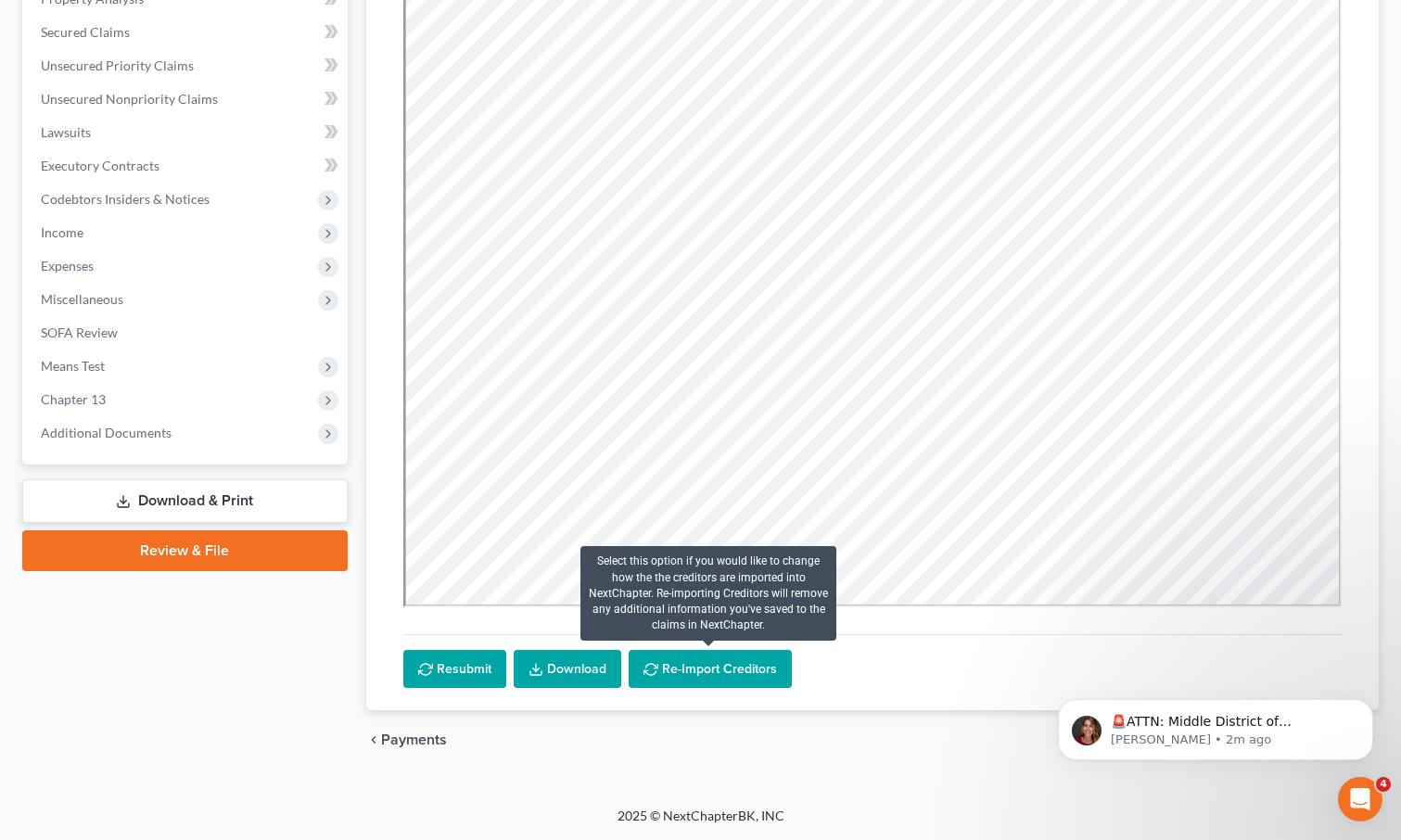
click at [688, 671] on button "Re-Import Creditors" at bounding box center [710, 669] width 163 height 39
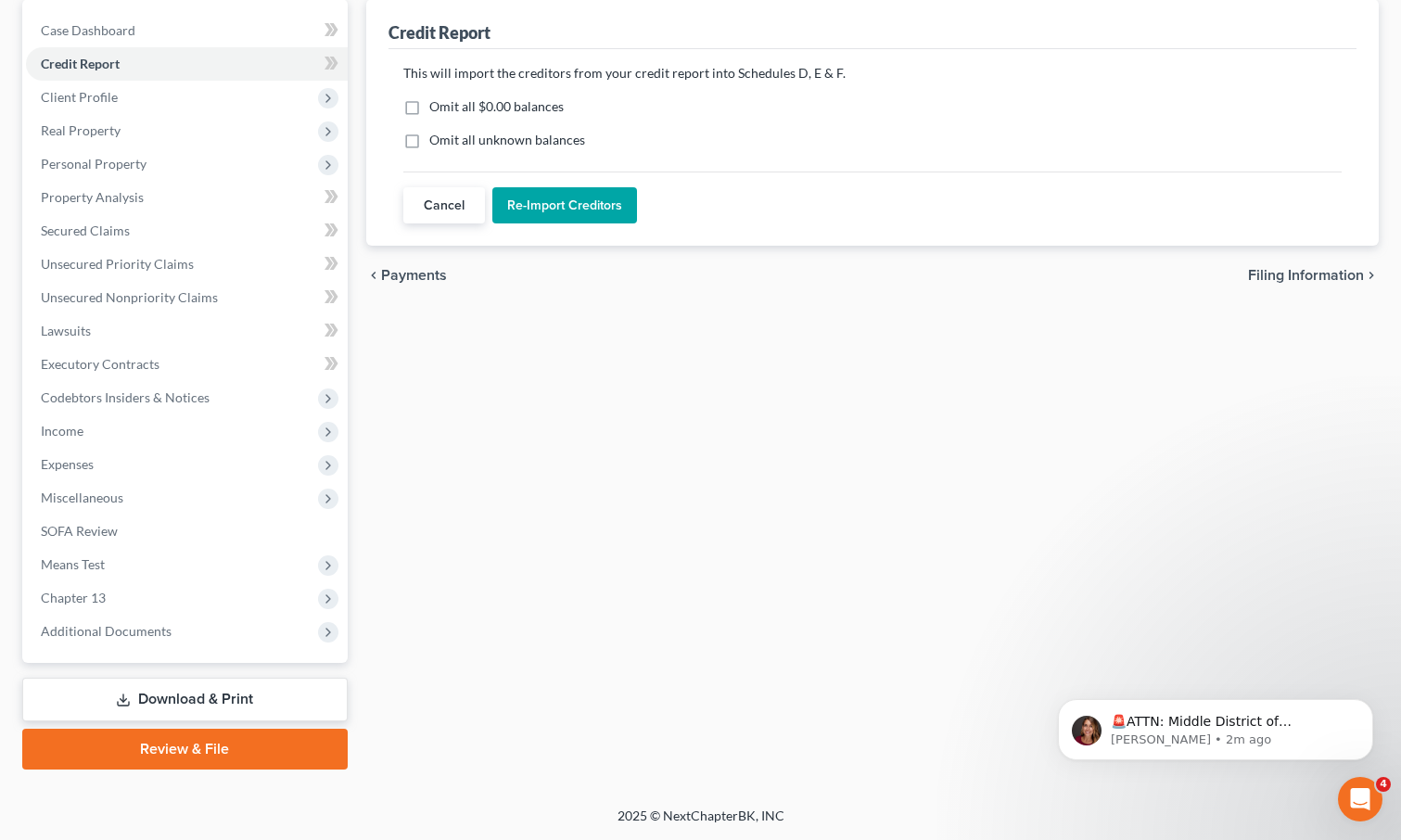
scroll to position [179, 0]
click at [429, 109] on label "Omit all $0.00 balances" at bounding box center [496, 107] width 135 height 19
click at [437, 109] on input "Omit all $0.00 balances" at bounding box center [442, 103] width 12 height 12
click at [429, 109] on label "Omit all $0.00 balances" at bounding box center [496, 107] width 135 height 19
click at [437, 109] on input "Omit all $0.00 balances" at bounding box center [442, 103] width 12 height 12
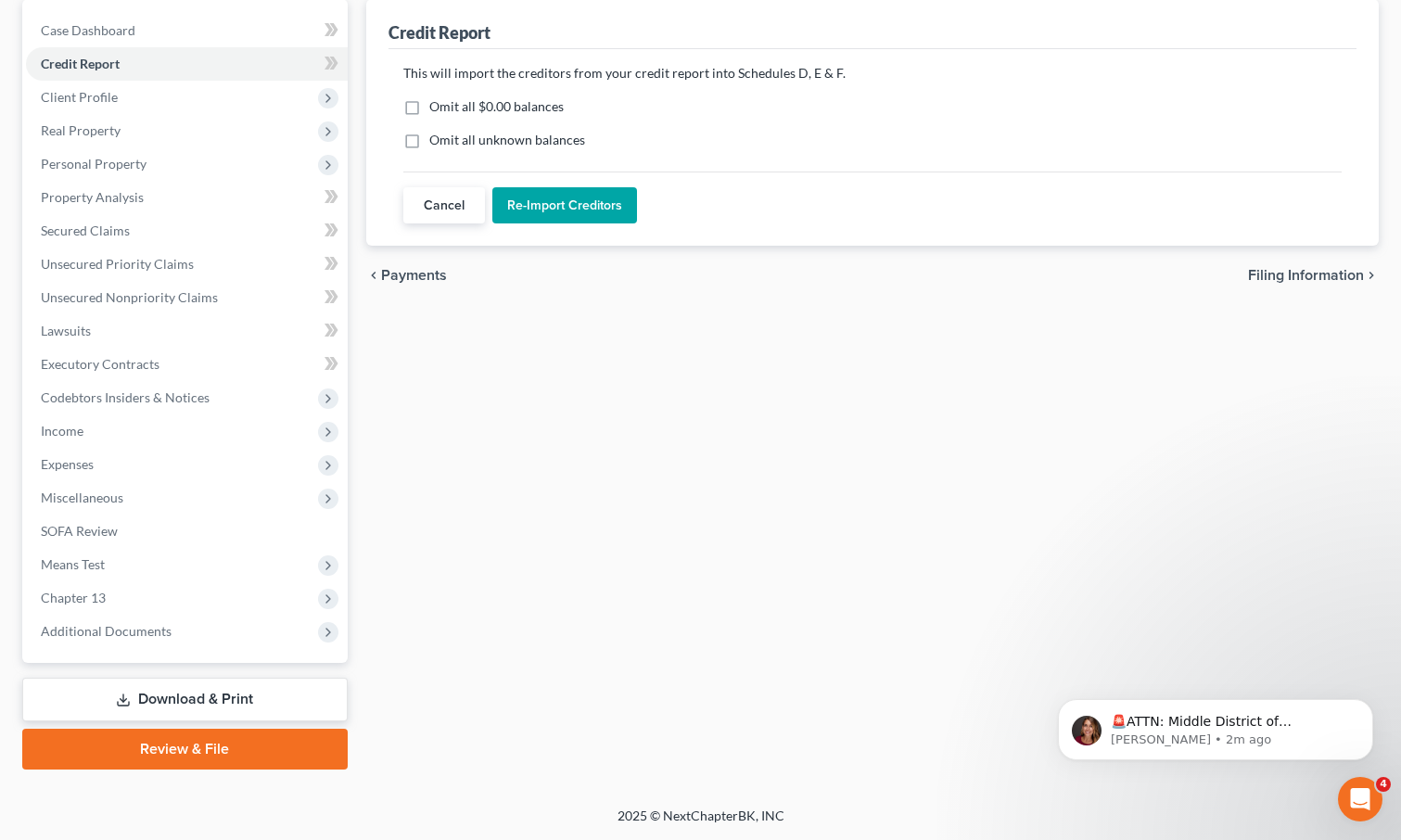
click at [429, 105] on label "Omit all $0.00 balances" at bounding box center [496, 107] width 135 height 19
click at [437, 105] on input "Omit all $0.00 balances" at bounding box center [442, 103] width 12 height 12
checkbox input "true"
click at [429, 134] on label "Omit all unknown balances" at bounding box center [507, 140] width 155 height 19
click at [437, 134] on input "Omit all unknown balances" at bounding box center [442, 136] width 12 height 12
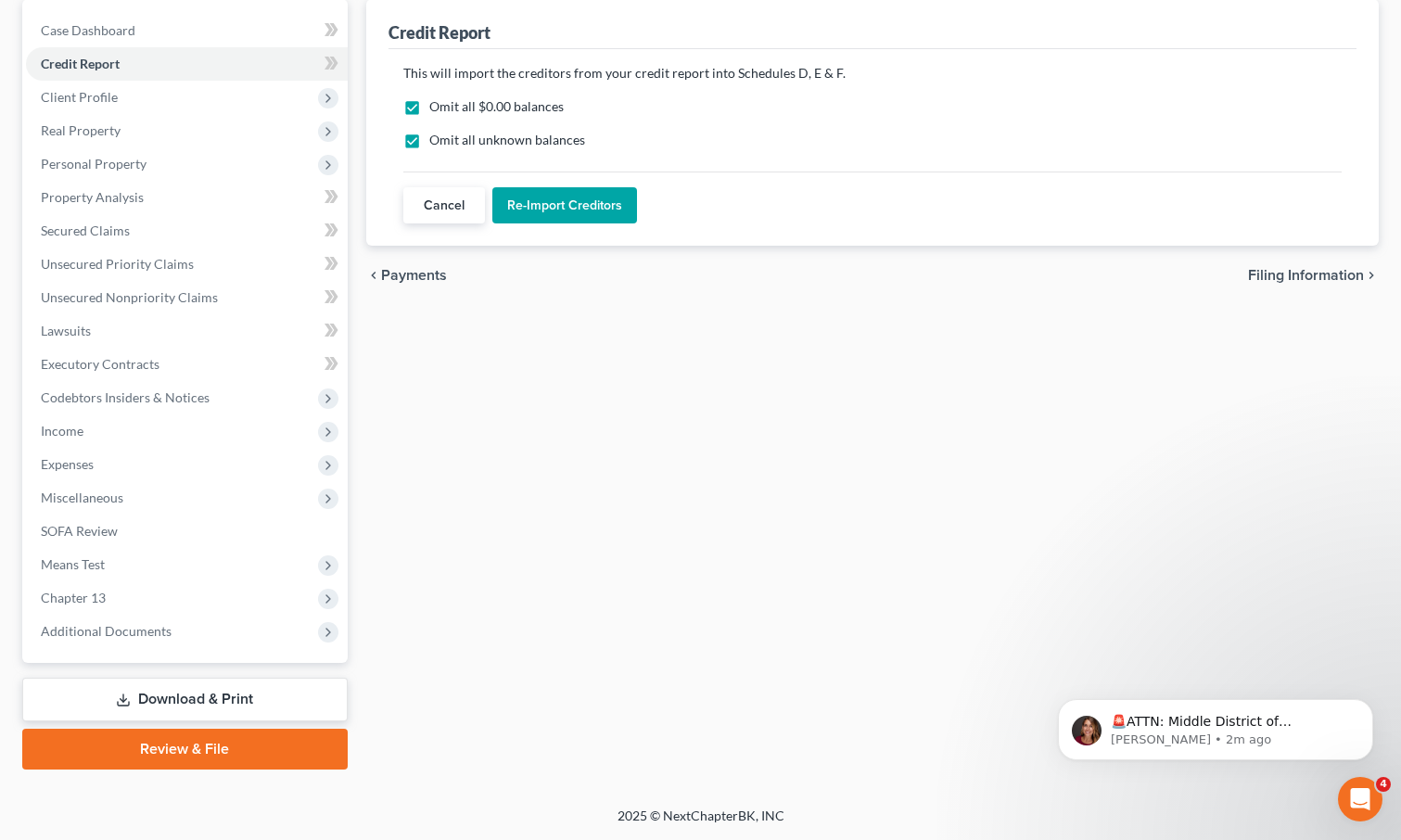
click at [429, 134] on label "Omit all unknown balances" at bounding box center [507, 140] width 155 height 19
click at [437, 134] on input "Omit all unknown balances" at bounding box center [442, 136] width 12 height 12
drag, startPoint x: 412, startPoint y: 134, endPoint x: 413, endPoint y: 148, distance: 14.0
click at [429, 148] on label "Omit all unknown balances" at bounding box center [507, 140] width 155 height 19
click at [437, 143] on input "Omit all unknown balances" at bounding box center [442, 136] width 12 height 12
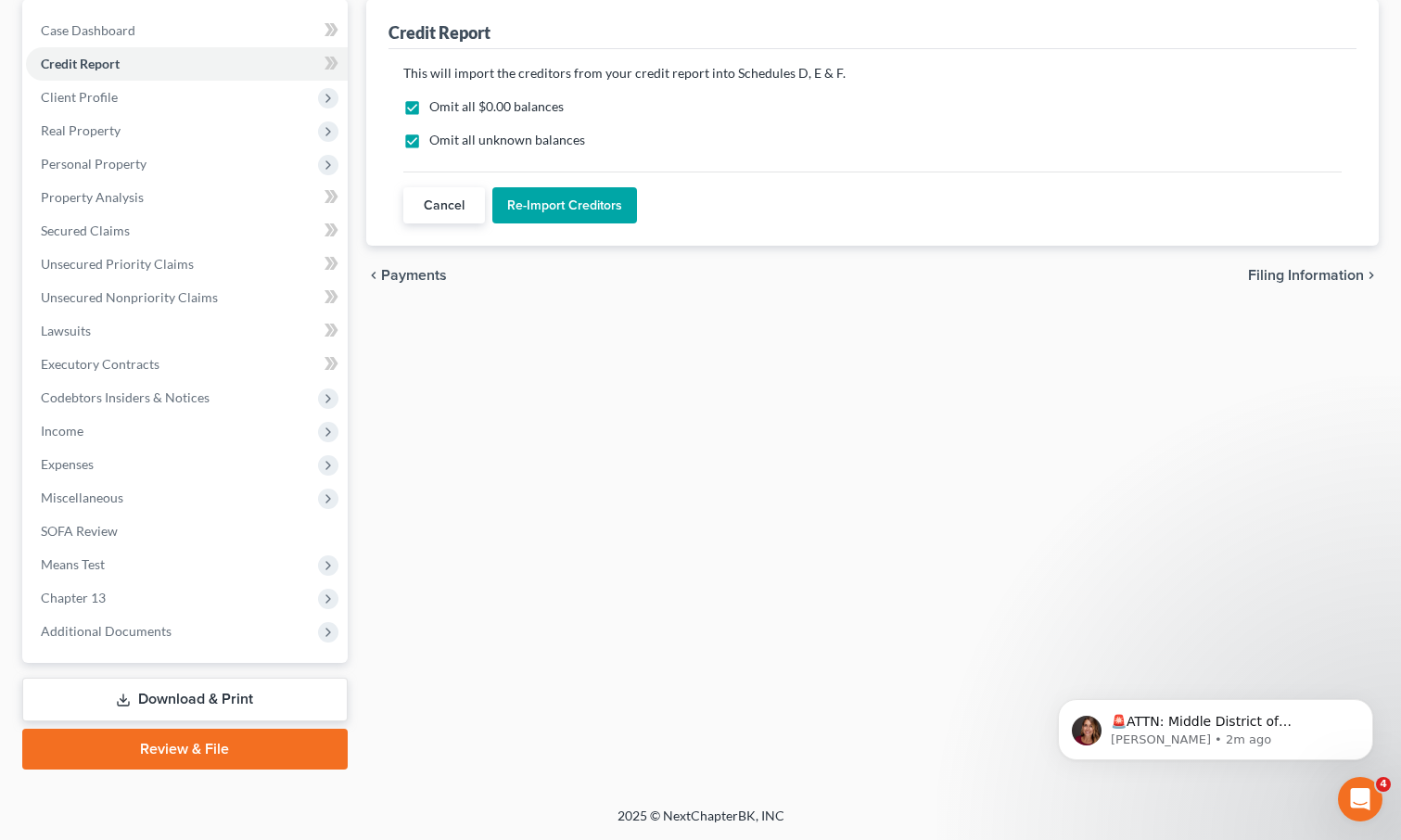
click at [429, 148] on label "Omit all unknown balances" at bounding box center [507, 140] width 155 height 19
click at [437, 143] on input "Omit all unknown balances" at bounding box center [442, 136] width 12 height 12
click at [429, 148] on label "Omit all unknown balances" at bounding box center [507, 140] width 155 height 19
click at [437, 143] on input "Omit all unknown balances" at bounding box center [442, 136] width 12 height 12
checkbox input "true"
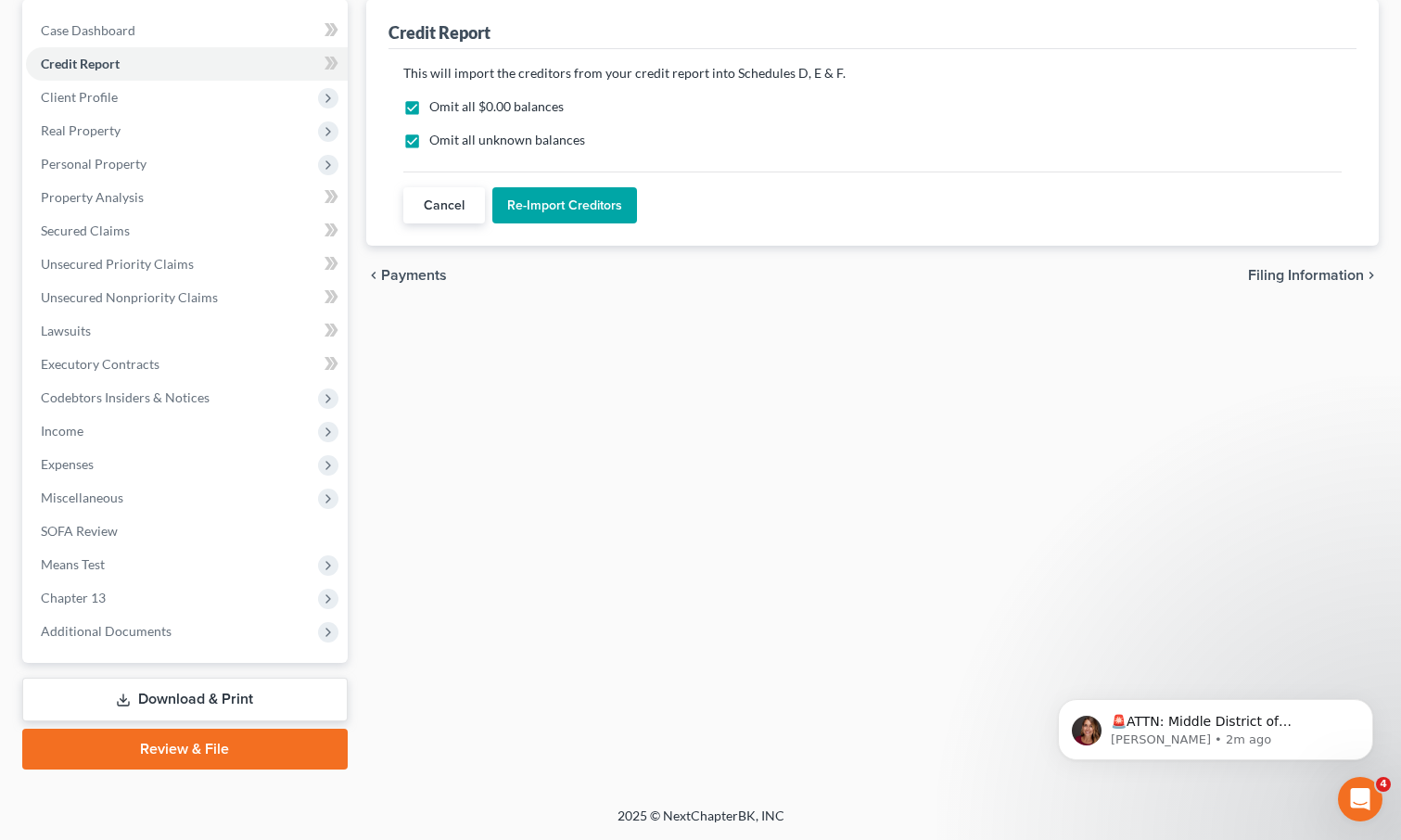
click at [581, 206] on button "Re-Import Creditors" at bounding box center [565, 206] width 145 height 37
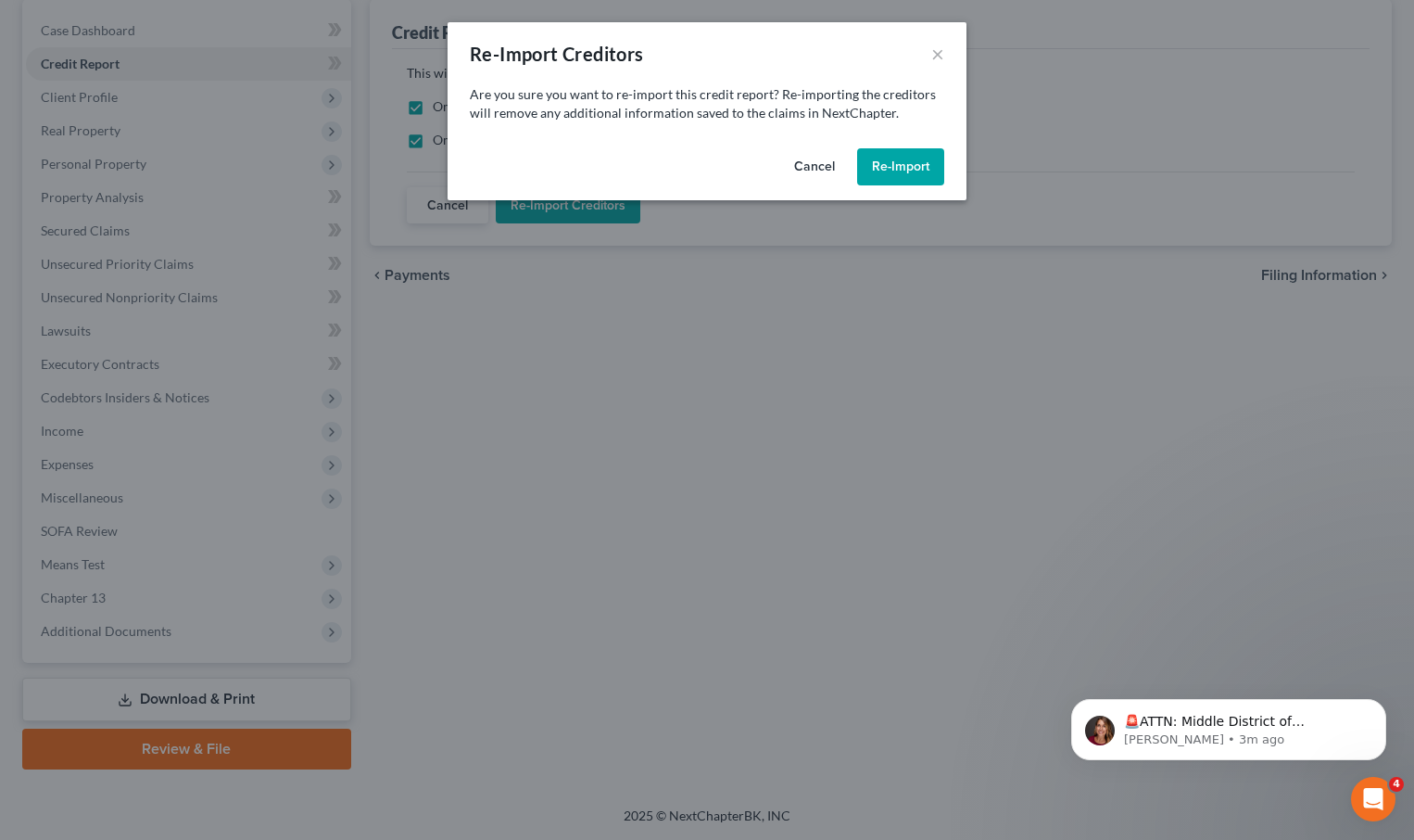
click at [921, 168] on button "Re-Import" at bounding box center [901, 167] width 87 height 37
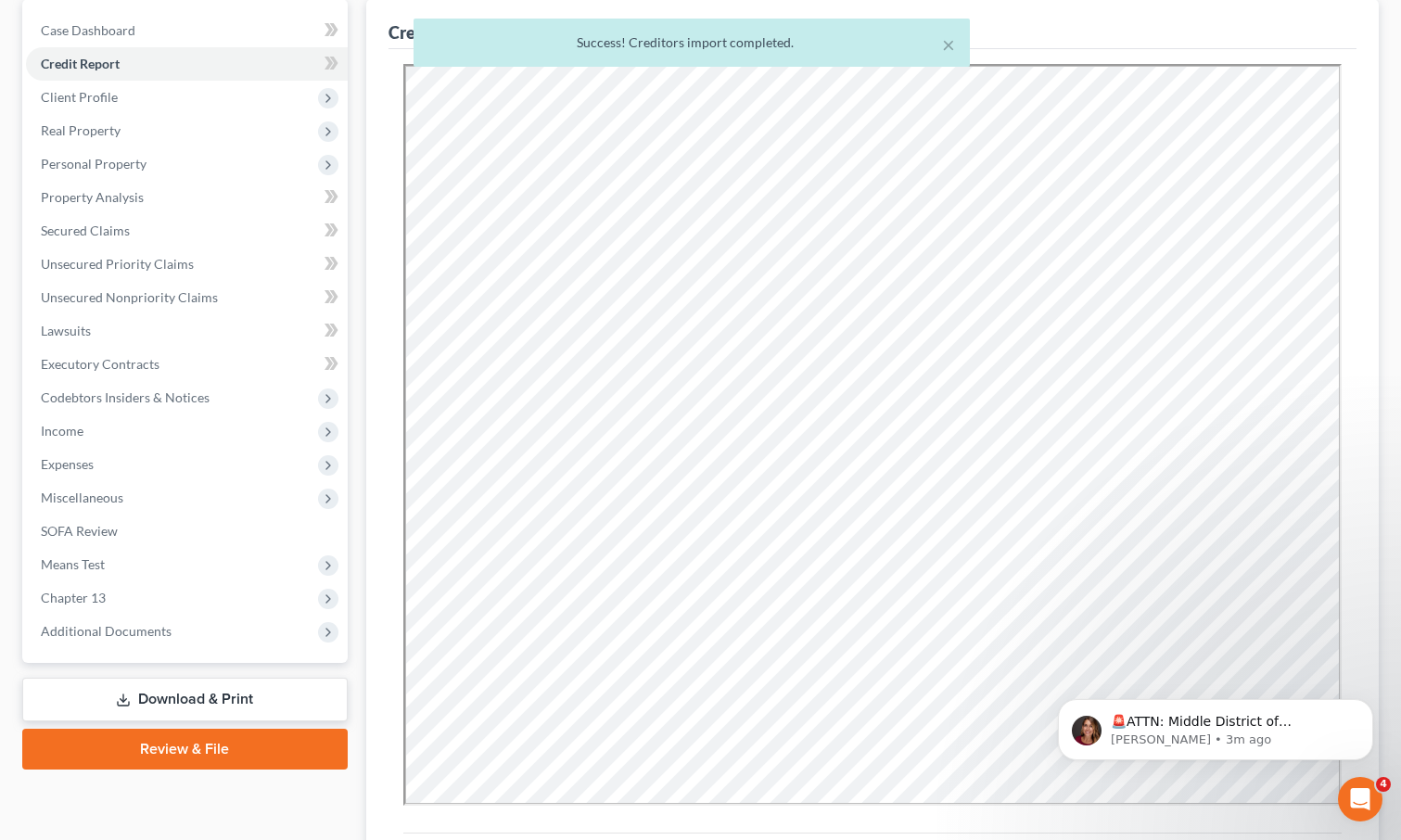
scroll to position [0, 0]
click at [945, 45] on button "×" at bounding box center [948, 44] width 13 height 22
click at [945, 45] on div "Credit Report" at bounding box center [872, 24] width 968 height 50
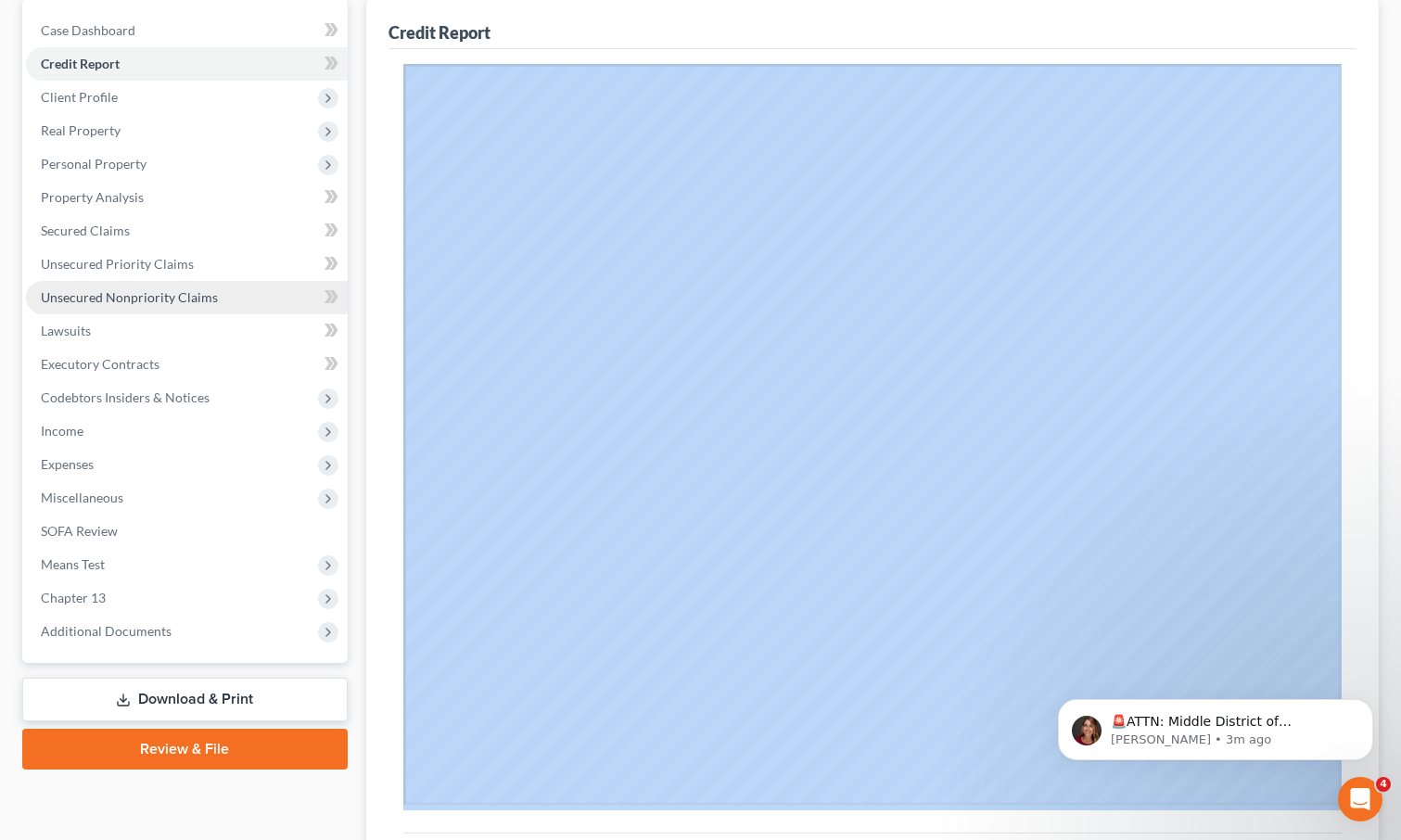
click at [113, 292] on span "Unsecured Nonpriority Claims" at bounding box center [129, 296] width 177 height 16
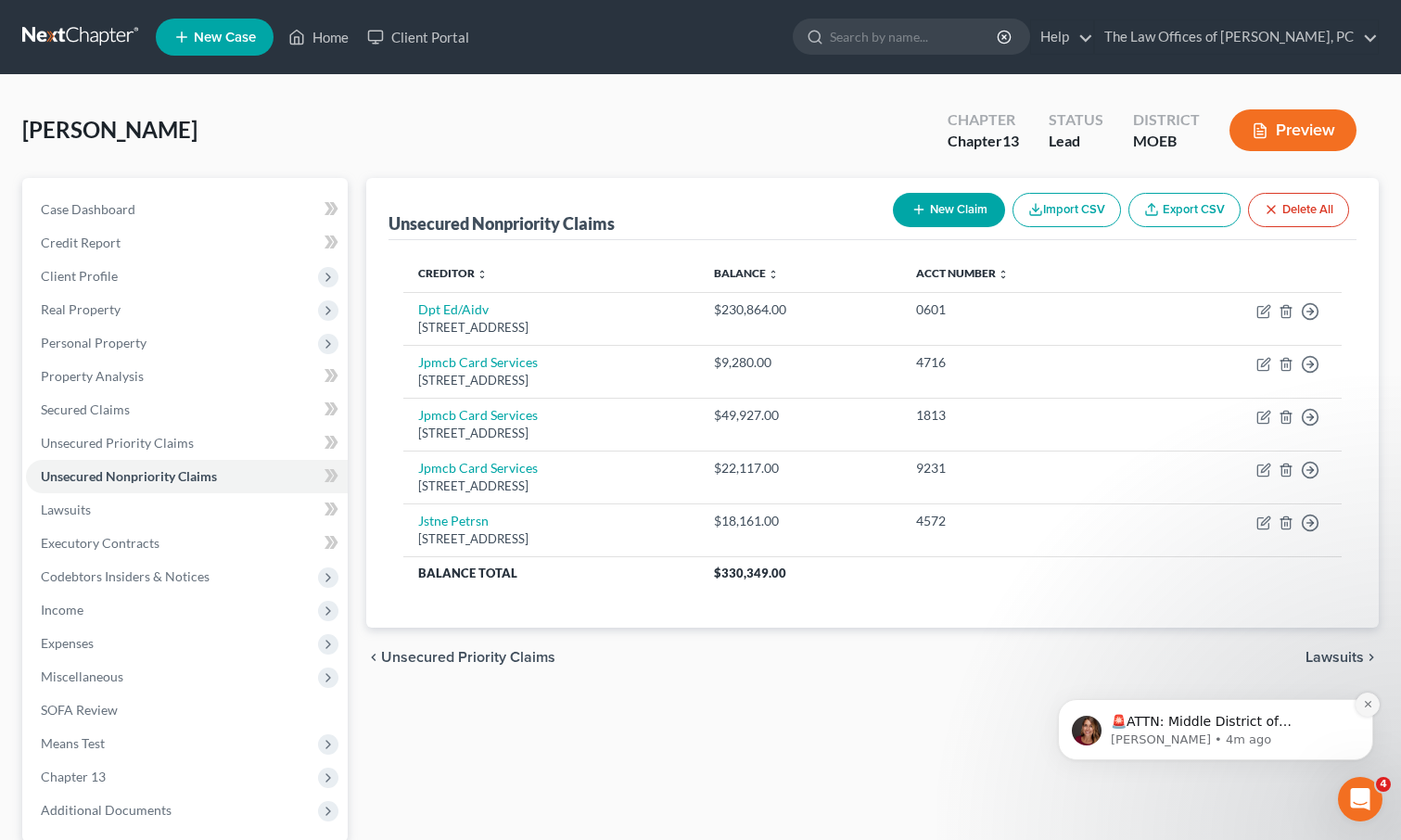
click at [1369, 710] on button "Dismiss notification" at bounding box center [1367, 704] width 24 height 24
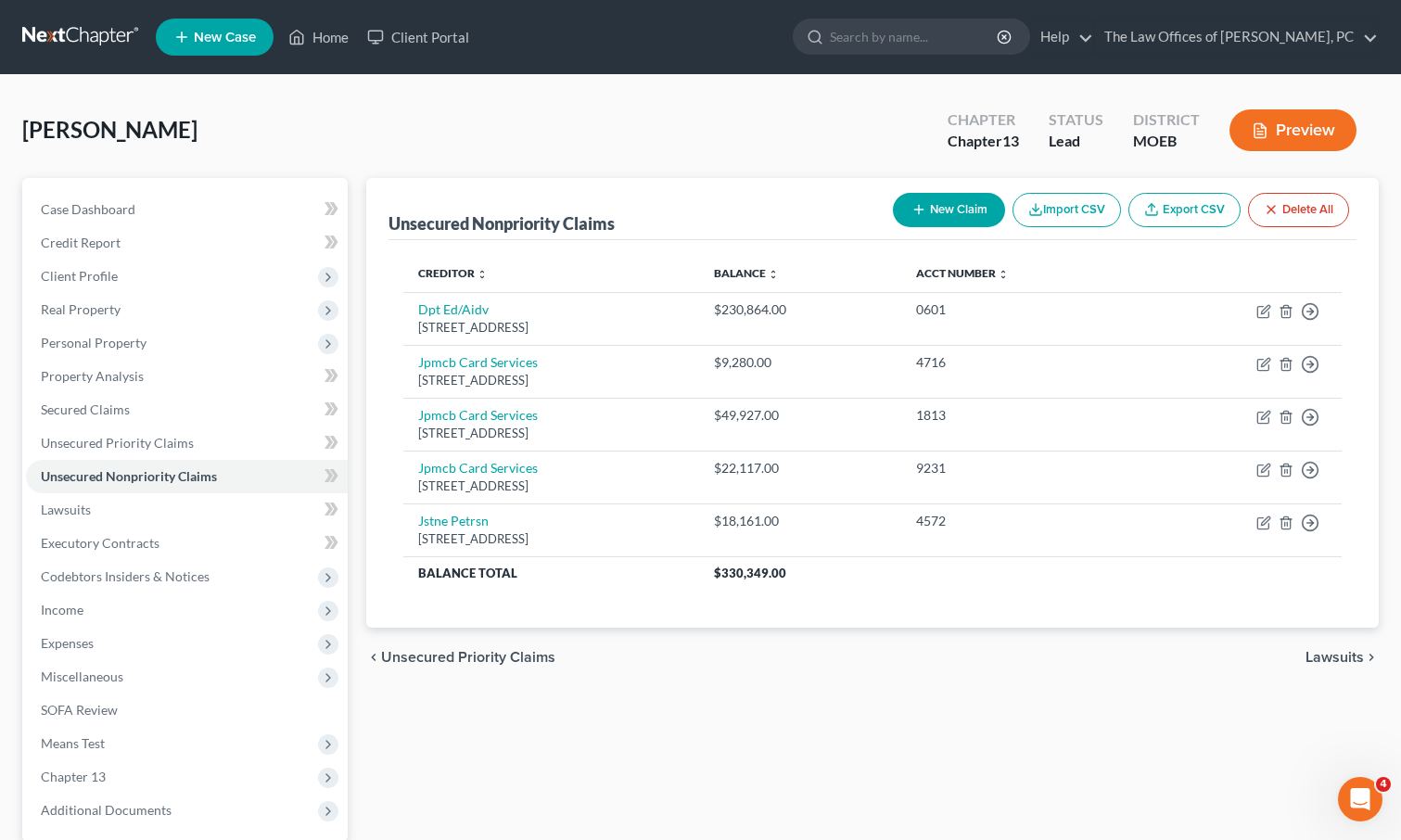
click at [1046, 203] on button "Import CSV" at bounding box center [1067, 210] width 109 height 34
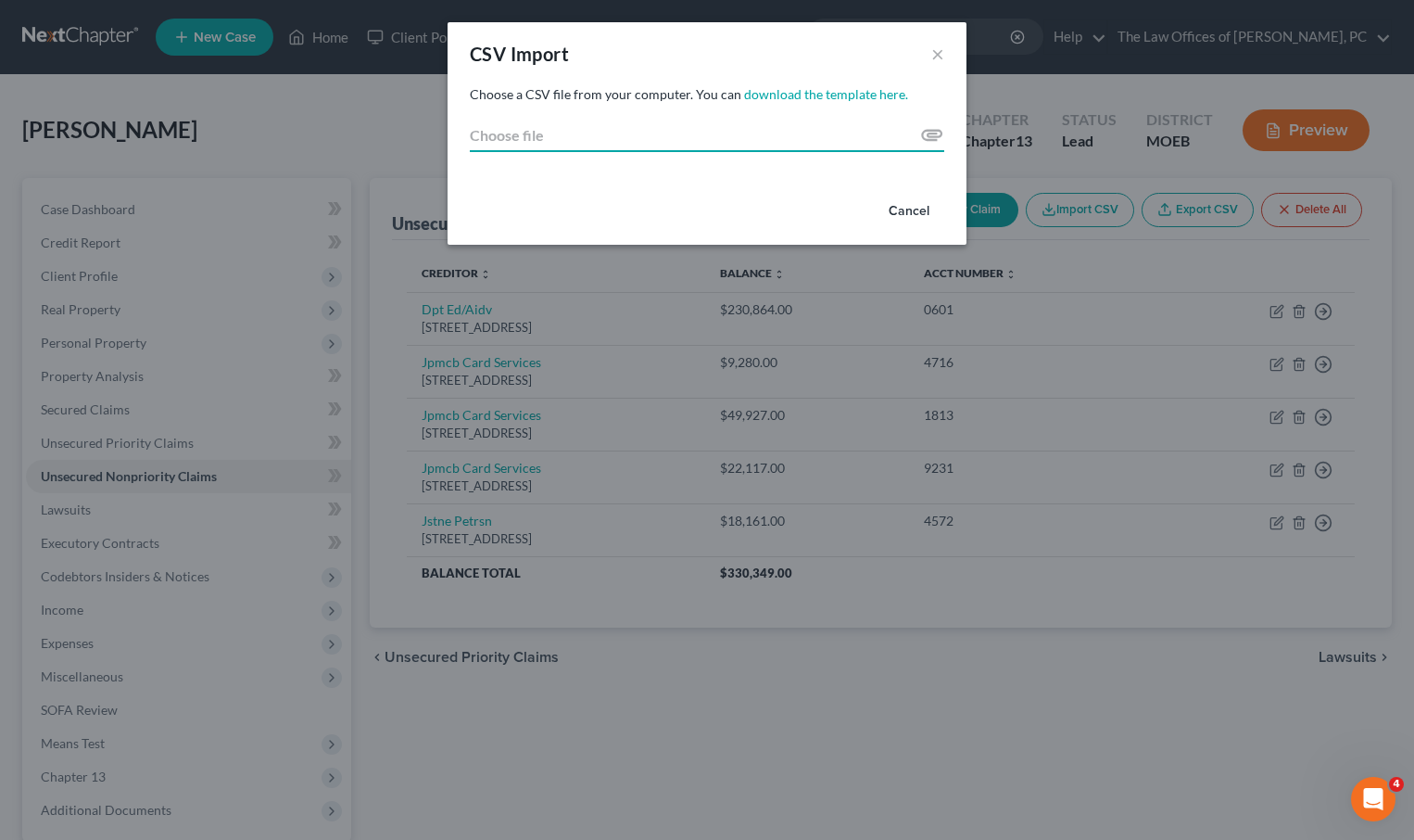
click at [874, 131] on input "Choose file" at bounding box center [707, 134] width 474 height 33
click at [905, 35] on div "CSV Import ×" at bounding box center [707, 53] width 519 height 63
drag, startPoint x: 905, startPoint y: 35, endPoint x: 894, endPoint y: 70, distance: 36.7
click at [894, 70] on div "CSV Import ×" at bounding box center [707, 53] width 519 height 63
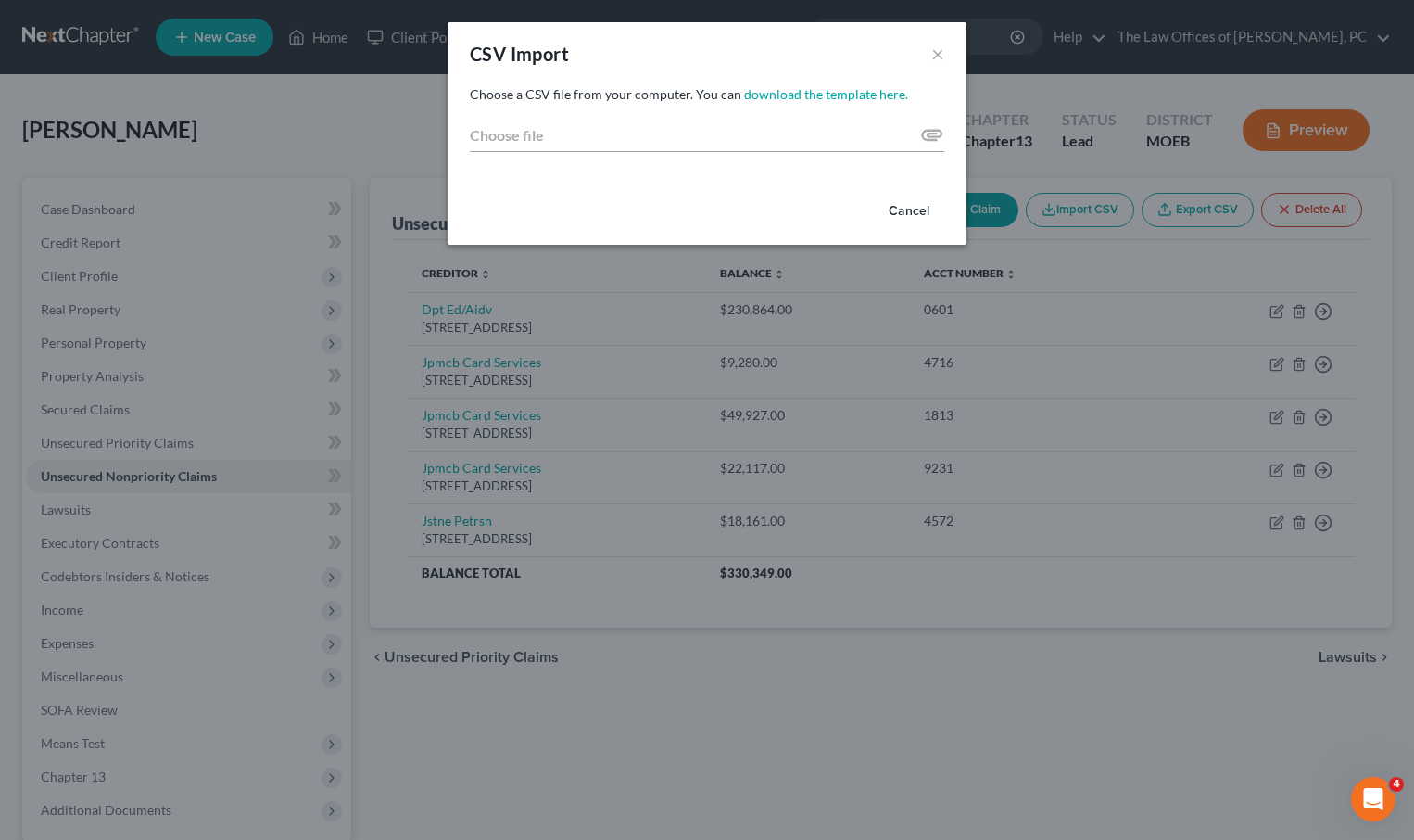
click at [926, 57] on div "CSV Import ×" at bounding box center [707, 53] width 519 height 63
click at [935, 56] on button "×" at bounding box center [939, 53] width 13 height 22
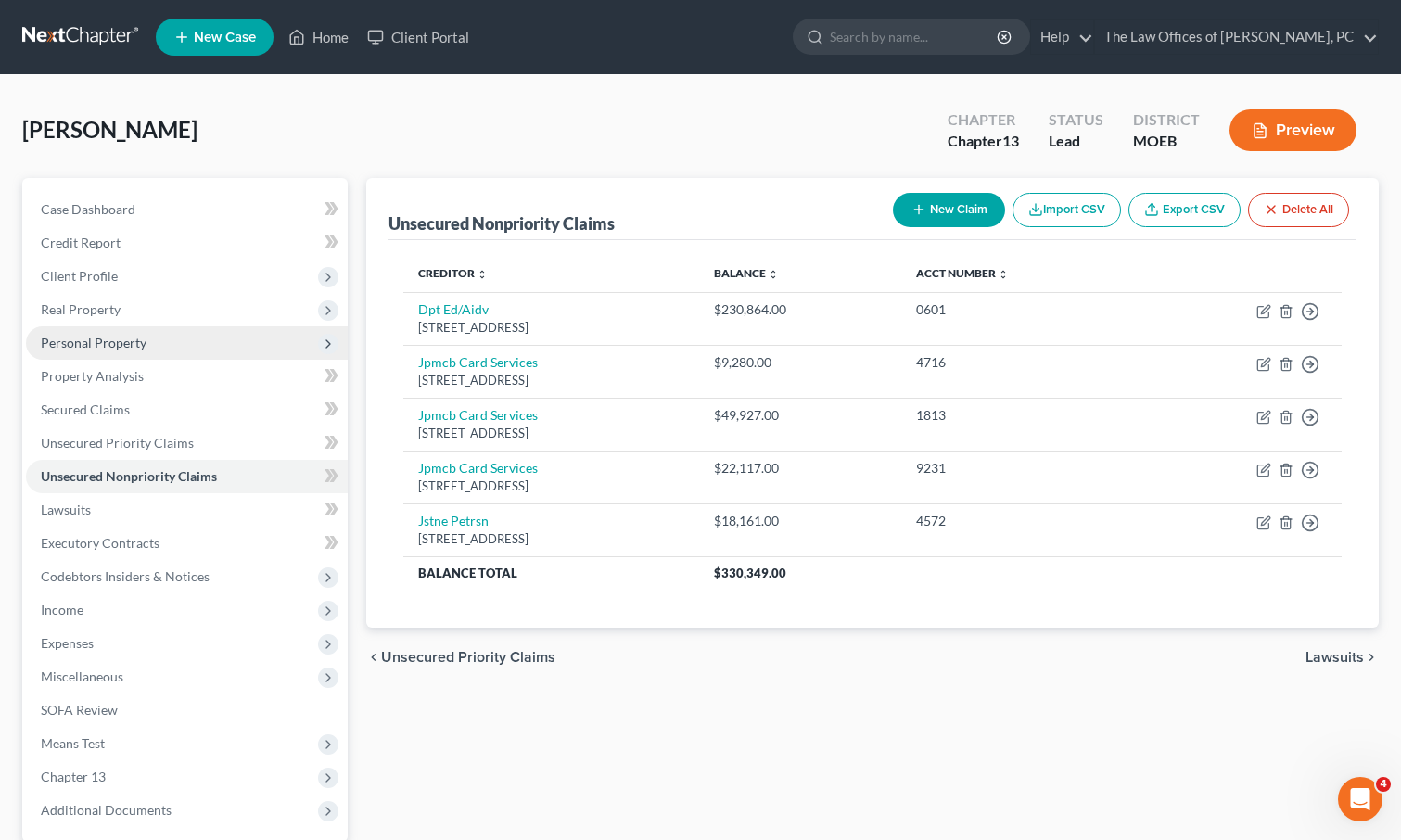
click at [138, 346] on span "Personal Property" at bounding box center [94, 342] width 106 height 16
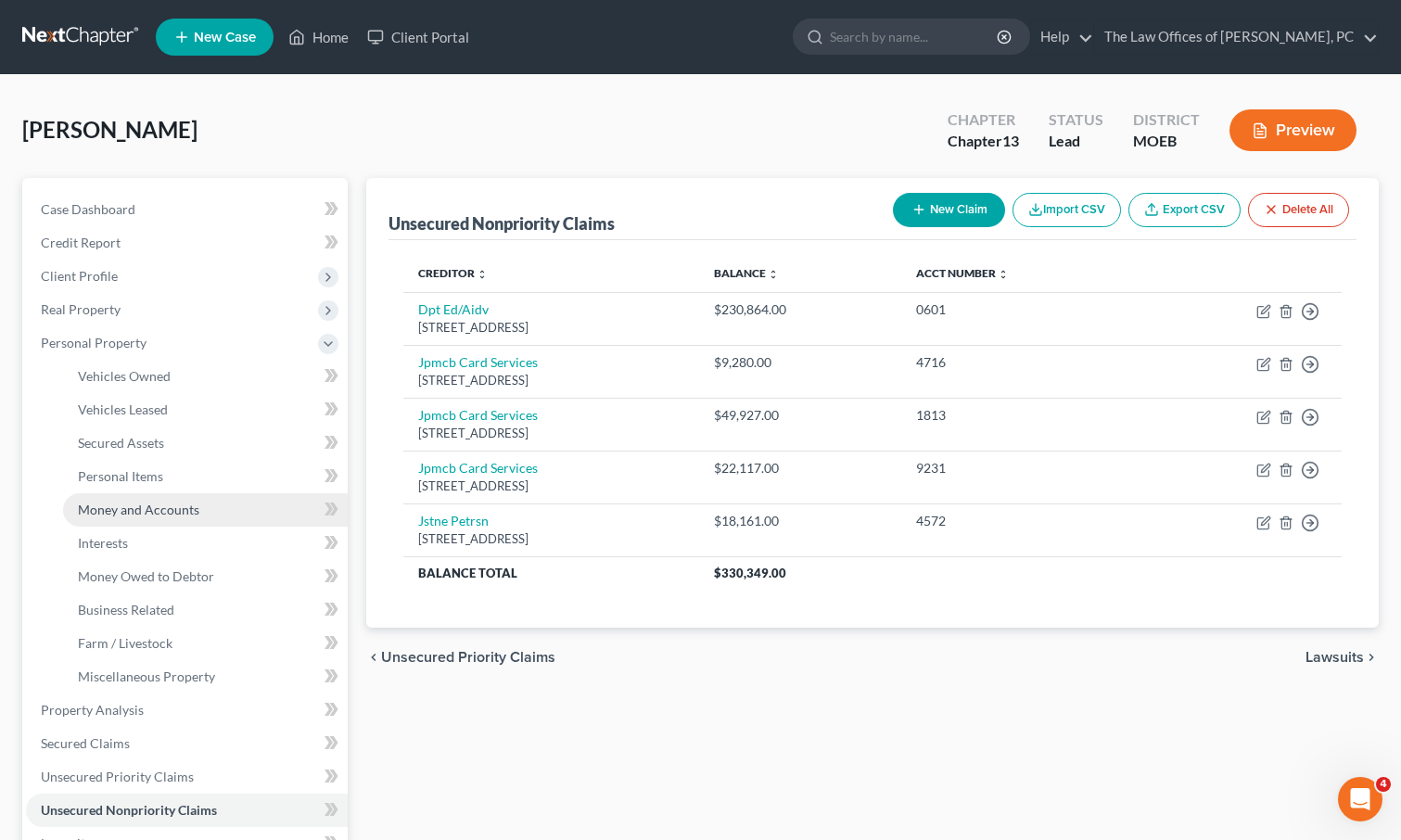
click at [145, 512] on span "Money and Accounts" at bounding box center [138, 509] width 121 height 16
